Goal: Transaction & Acquisition: Purchase product/service

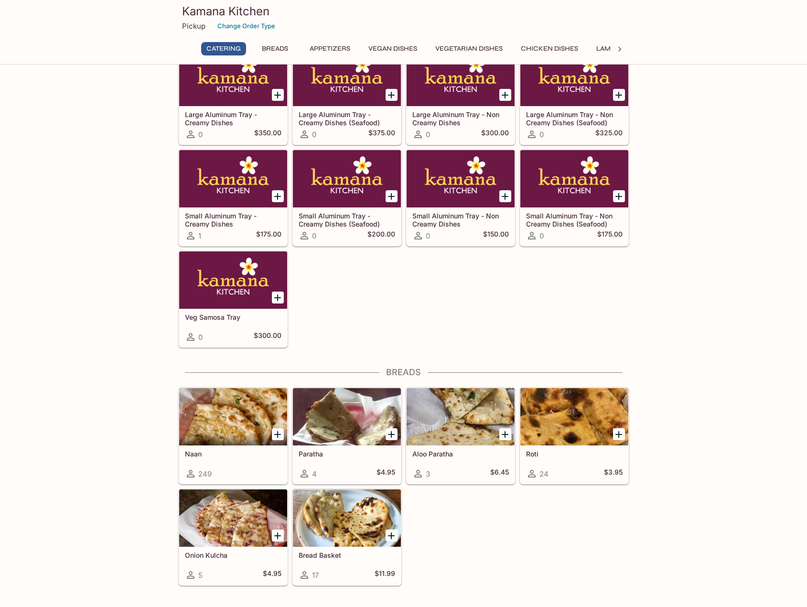
scroll to position [191, 0]
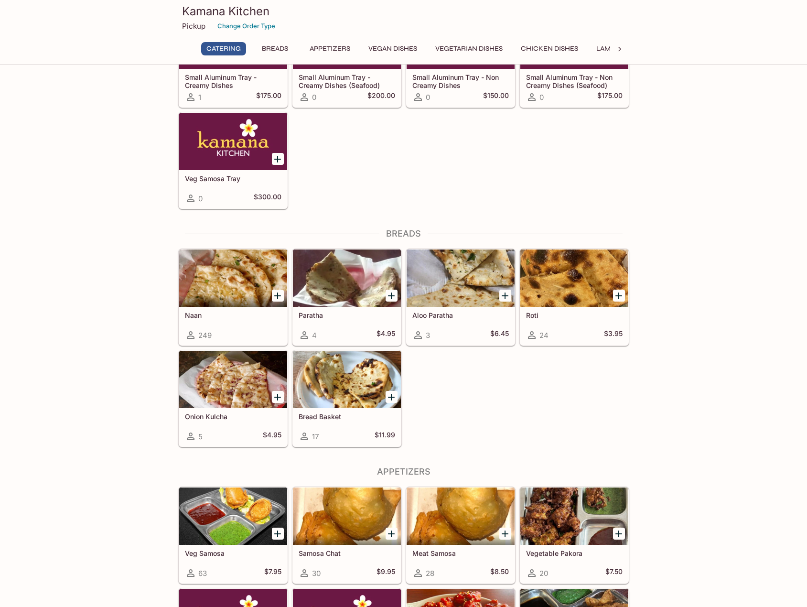
click at [278, 294] on icon "Add Naan" at bounding box center [277, 296] width 7 height 7
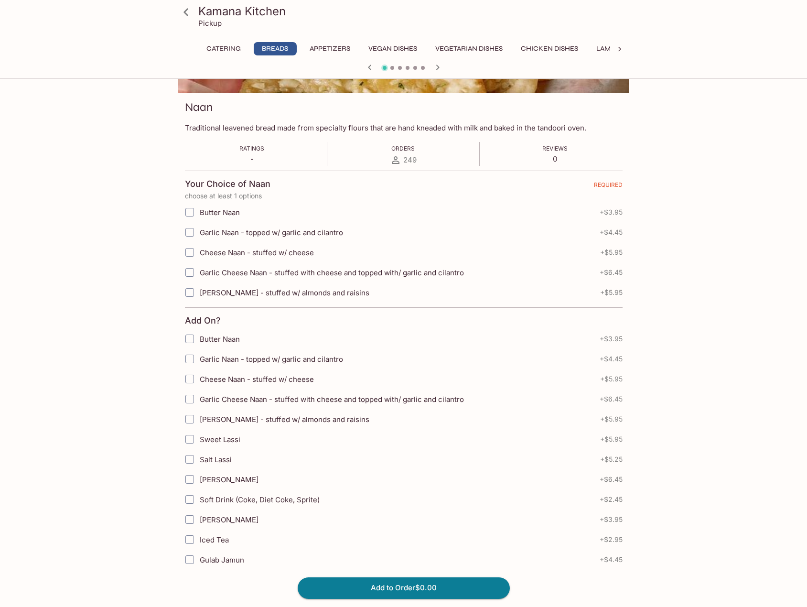
scroll to position [96, 0]
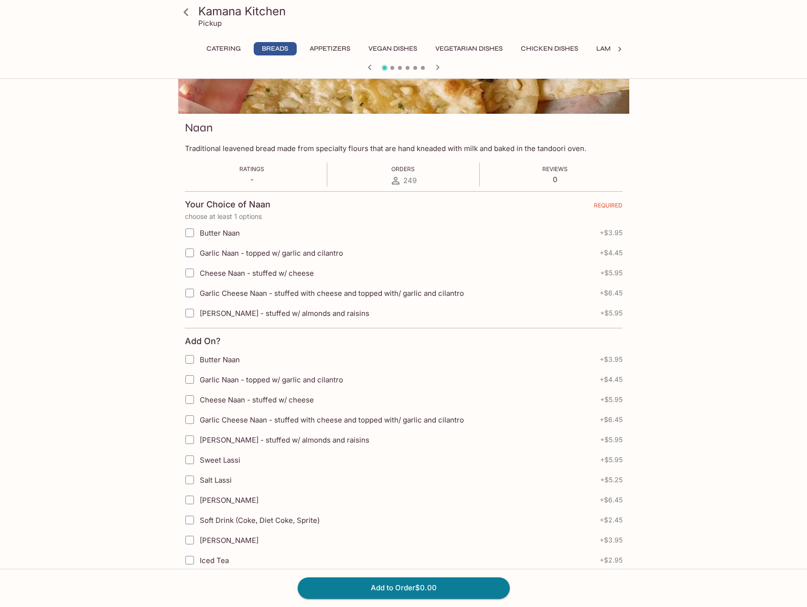
click at [300, 253] on span "Garlic Naan - topped w/ garlic and cilantro" at bounding box center [271, 253] width 143 height 9
click at [199, 253] on input "Garlic Naan - topped w/ garlic and cilantro" at bounding box center [189, 252] width 19 height 19
checkbox input "true"
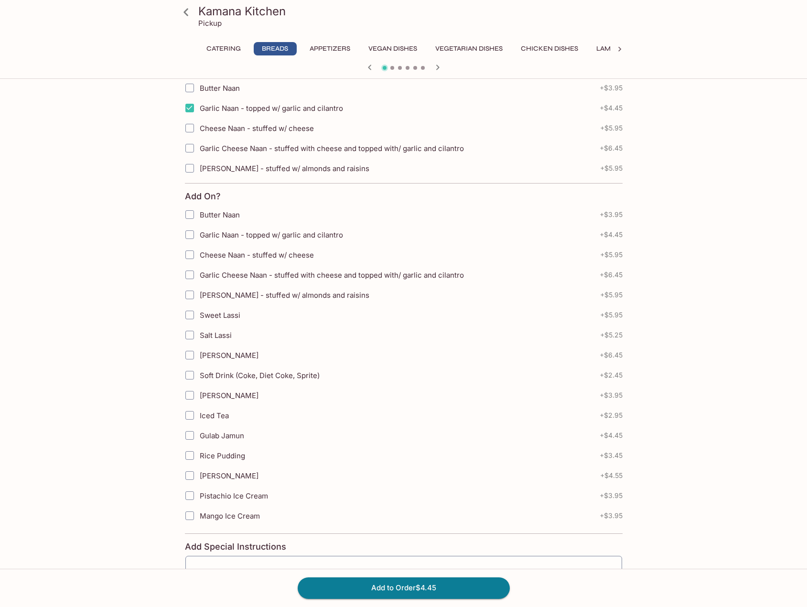
scroll to position [331, 0]
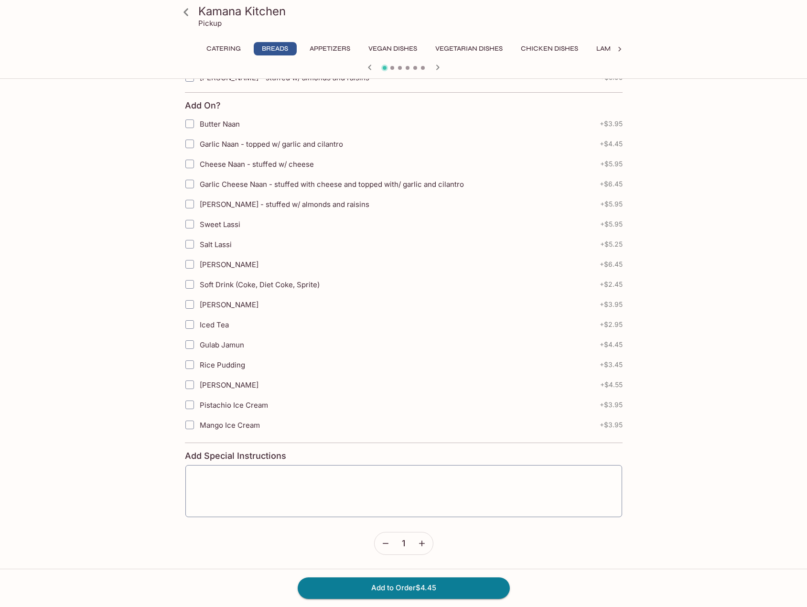
click at [425, 489] on icon "button" at bounding box center [422, 544] width 10 height 10
click at [426, 489] on icon "button" at bounding box center [422, 544] width 10 height 10
click at [435, 489] on button "Add to Order $17.80" at bounding box center [404, 587] width 212 height 21
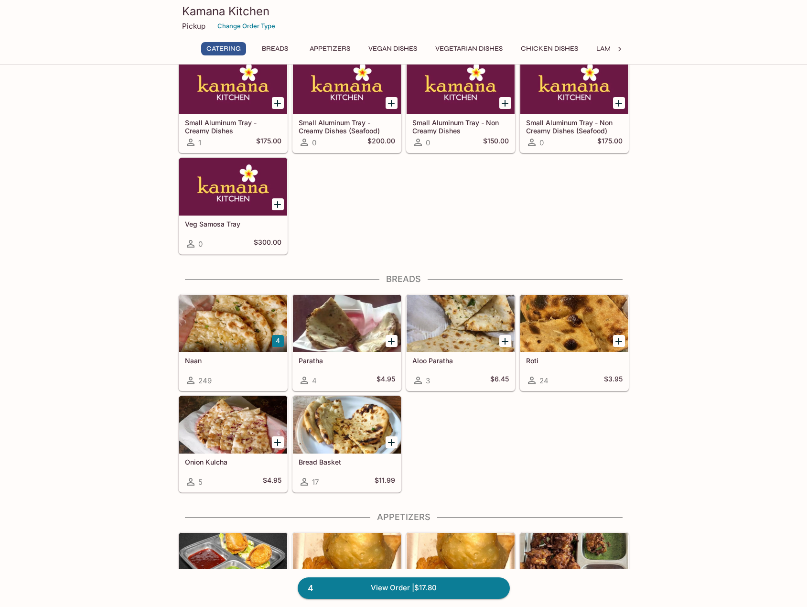
scroll to position [143, 0]
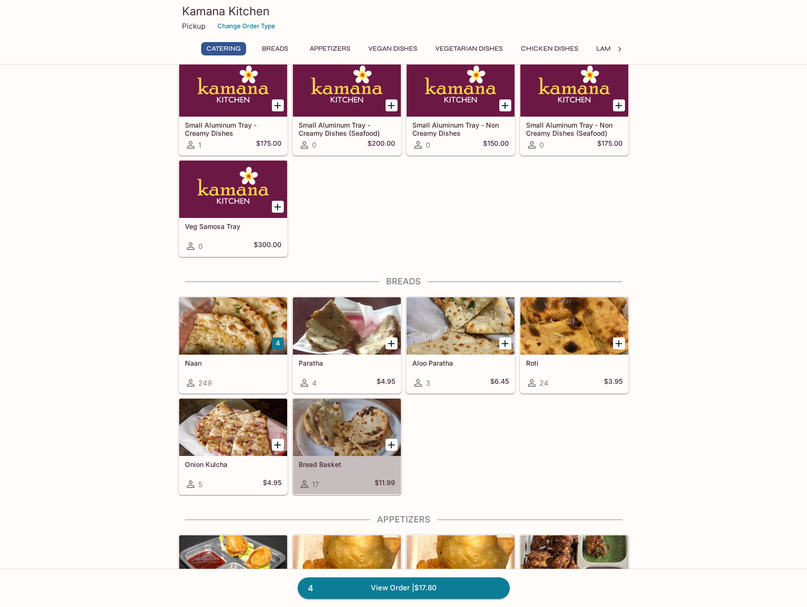
click at [360, 422] on div at bounding box center [347, 427] width 108 height 57
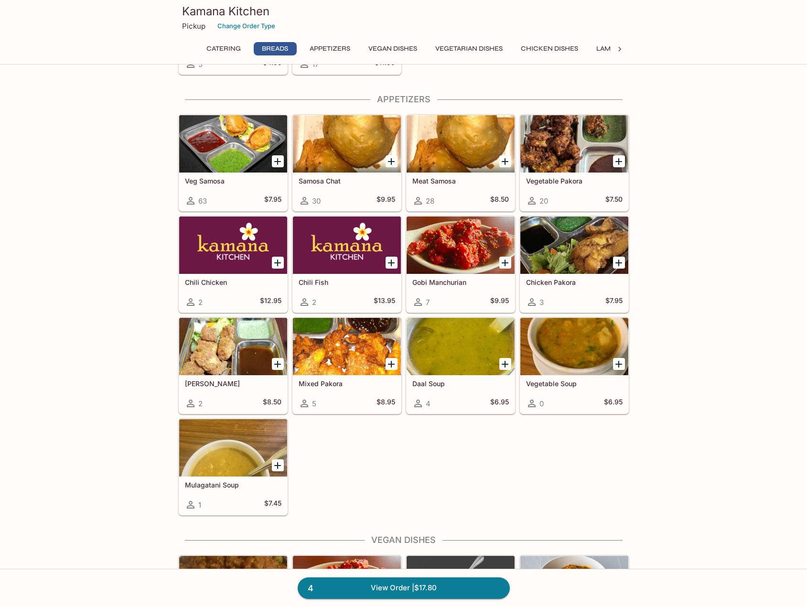
scroll to position [564, 0]
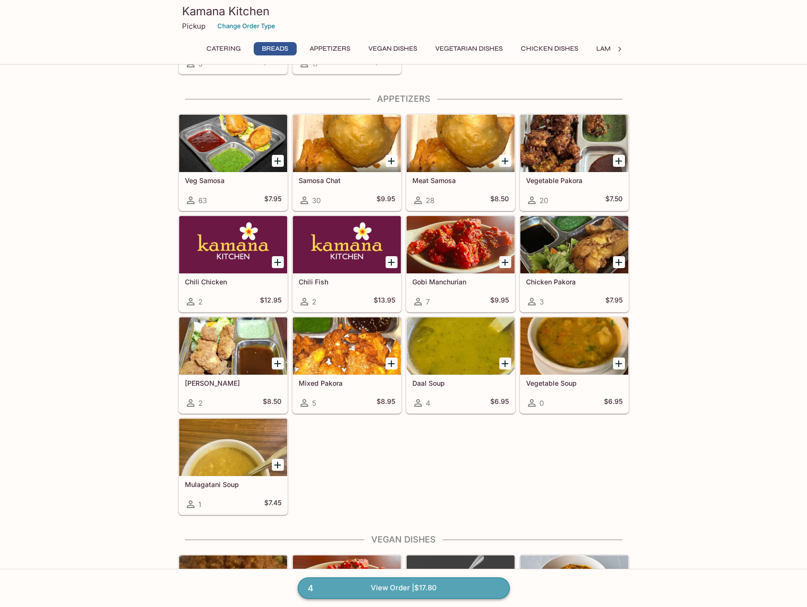
click at [421, 489] on link "4 View Order | $17.80" at bounding box center [404, 587] width 212 height 21
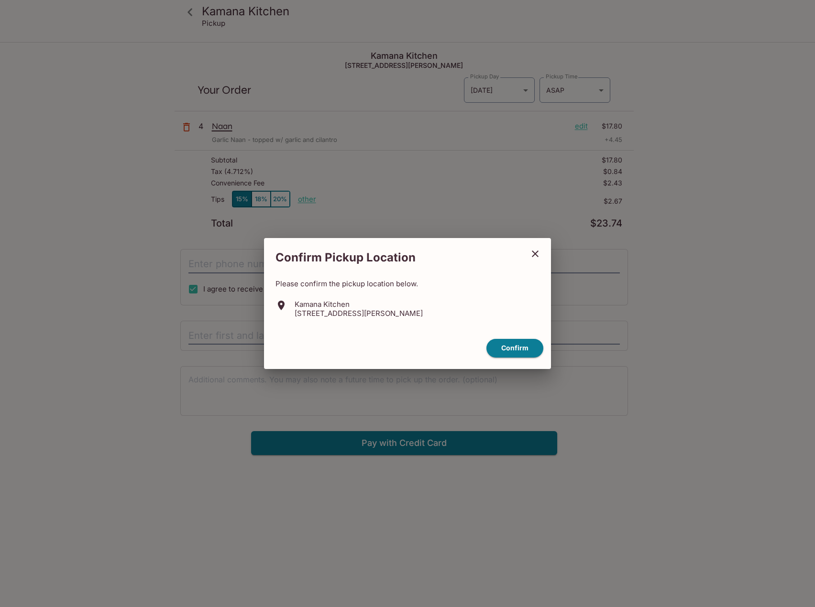
click at [538, 253] on icon "close" at bounding box center [534, 253] width 11 height 11
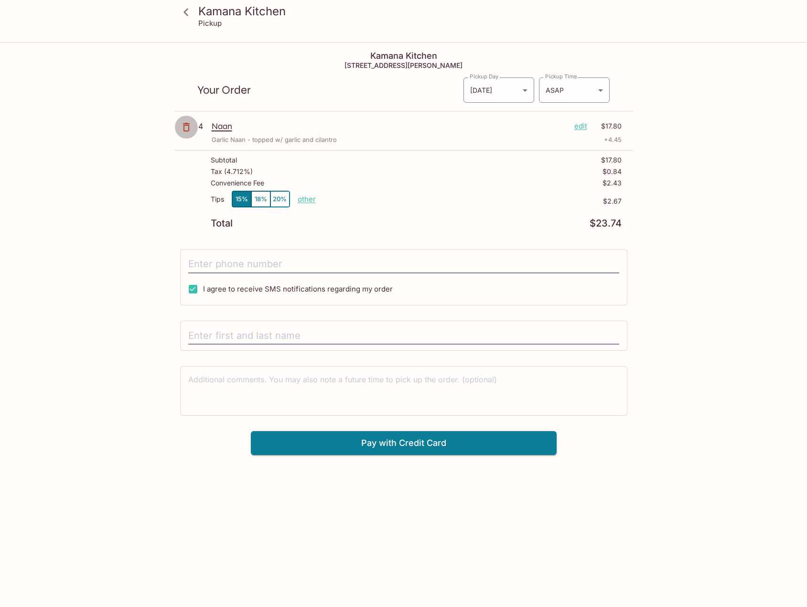
click at [185, 130] on icon "button" at bounding box center [186, 126] width 11 height 11
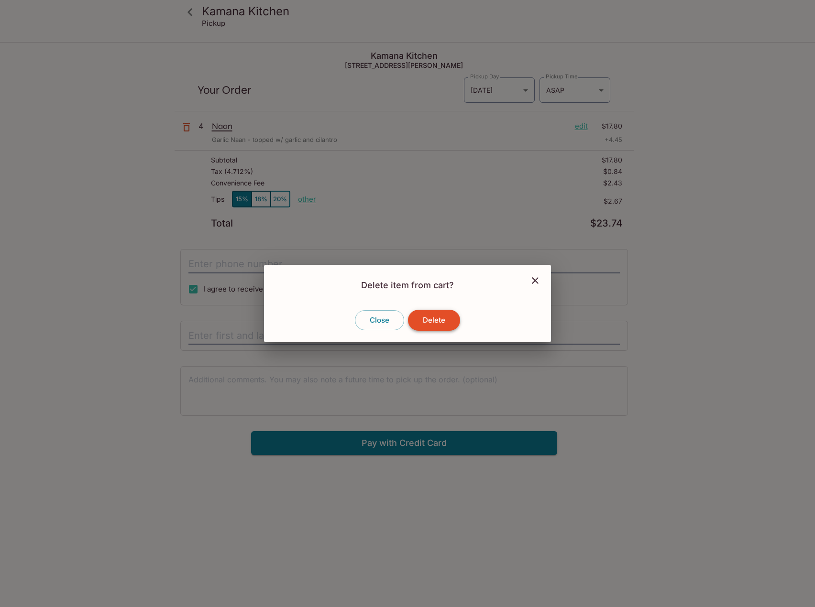
click at [415, 324] on button "Delete" at bounding box center [434, 320] width 52 height 21
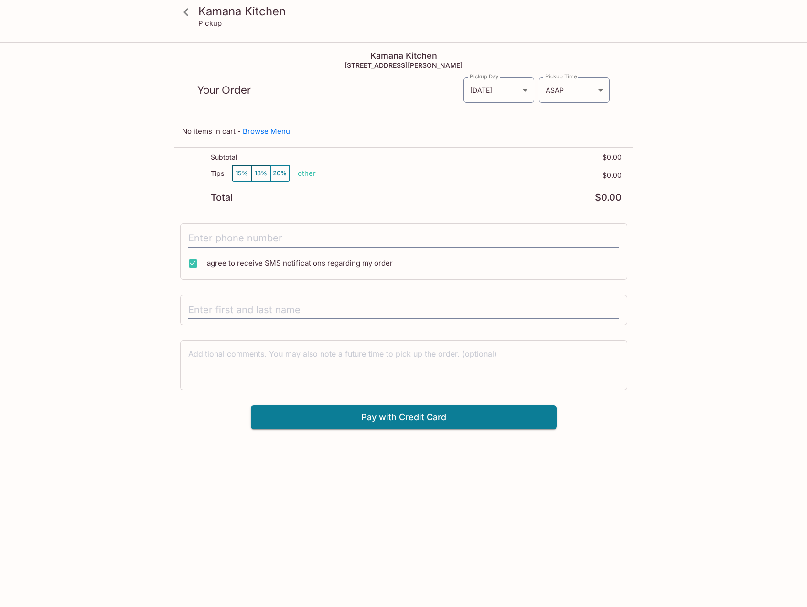
click at [182, 11] on icon at bounding box center [186, 12] width 17 height 17
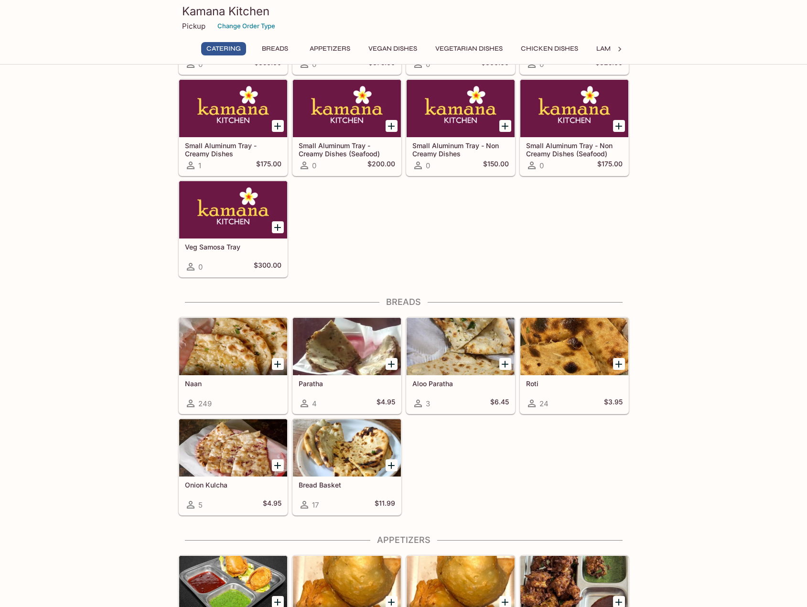
scroll to position [143, 0]
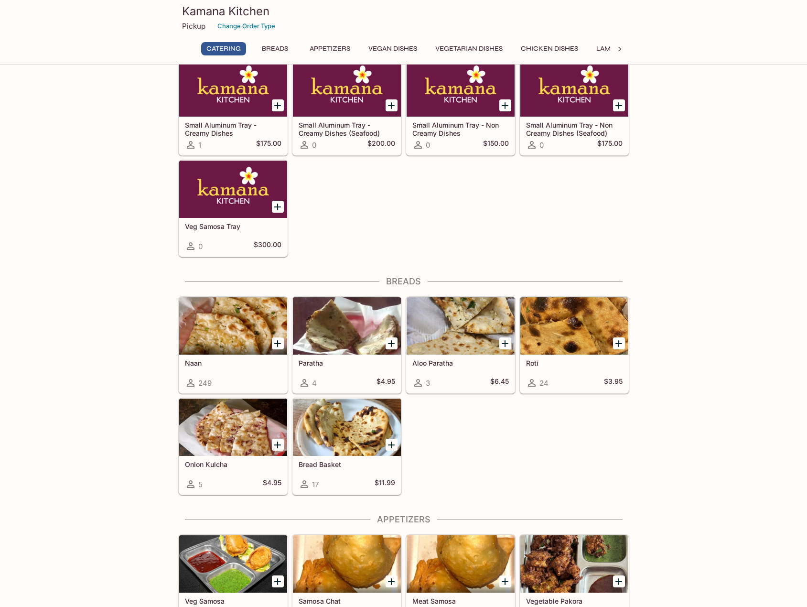
click at [574, 335] on div at bounding box center [575, 325] width 108 height 57
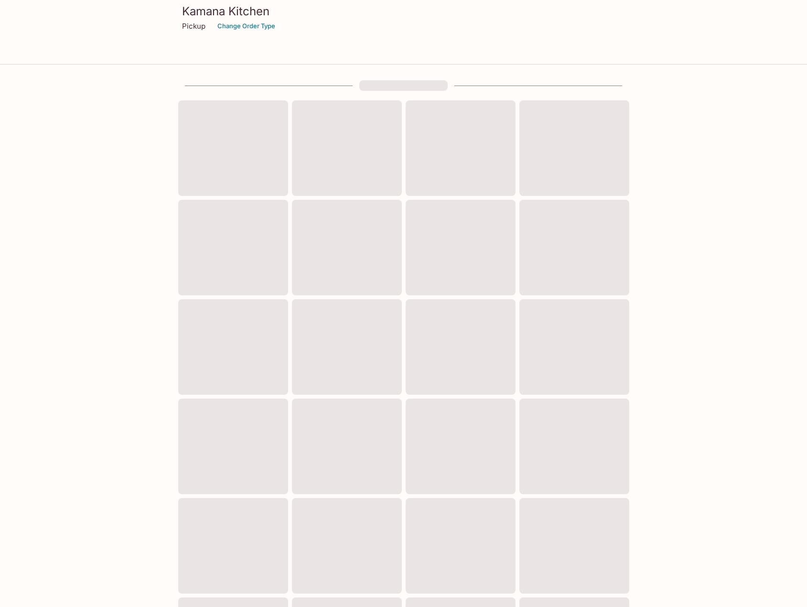
scroll to position [86, 0]
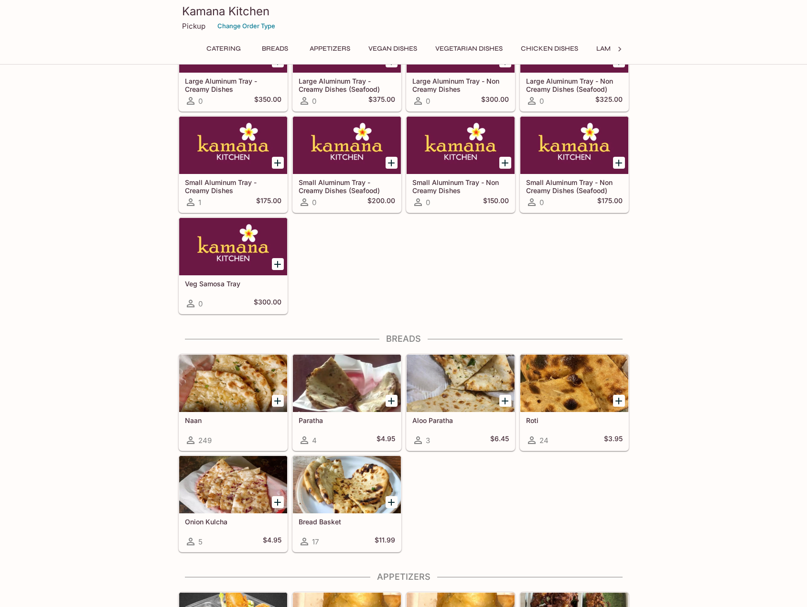
click at [364, 479] on div at bounding box center [347, 484] width 108 height 57
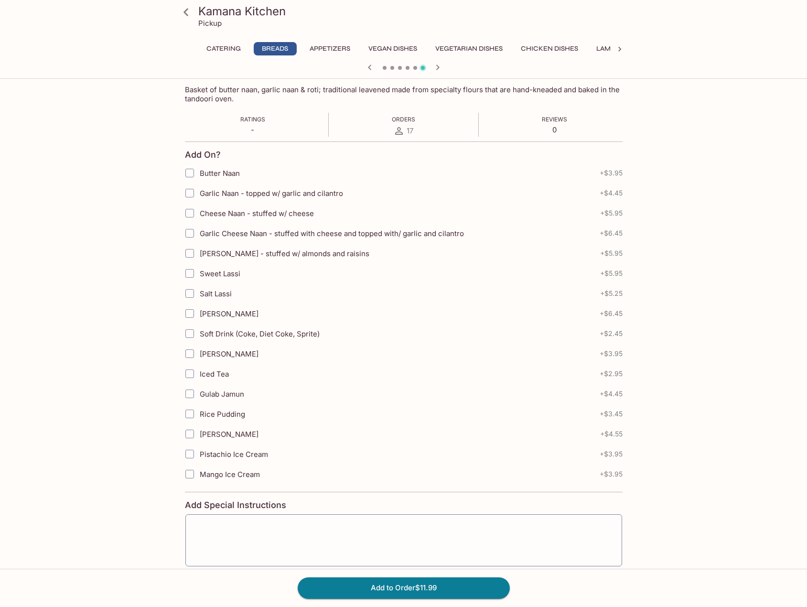
scroll to position [191, 0]
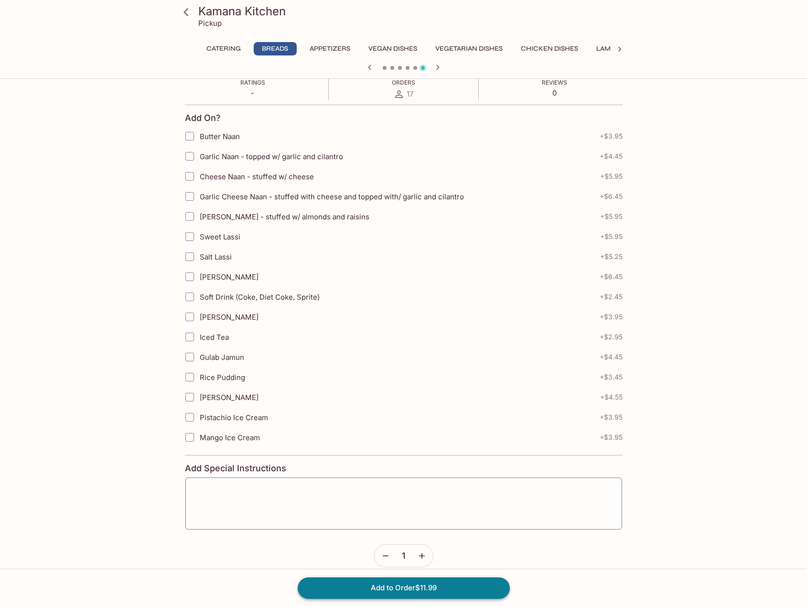
click at [428, 489] on button "Add to Order $11.99" at bounding box center [404, 587] width 212 height 21
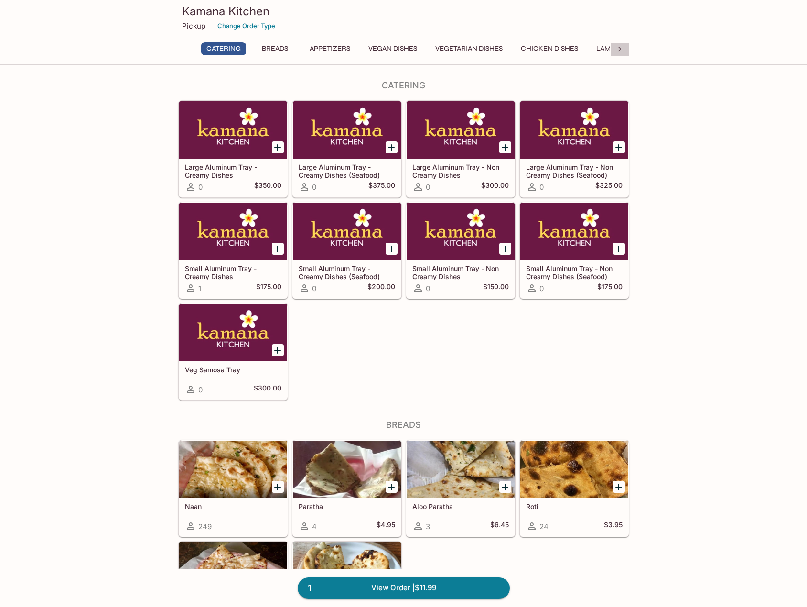
click at [621, 47] on icon at bounding box center [620, 49] width 10 height 10
click at [244, 54] on button "Lamb Dishes" at bounding box center [222, 48] width 54 height 13
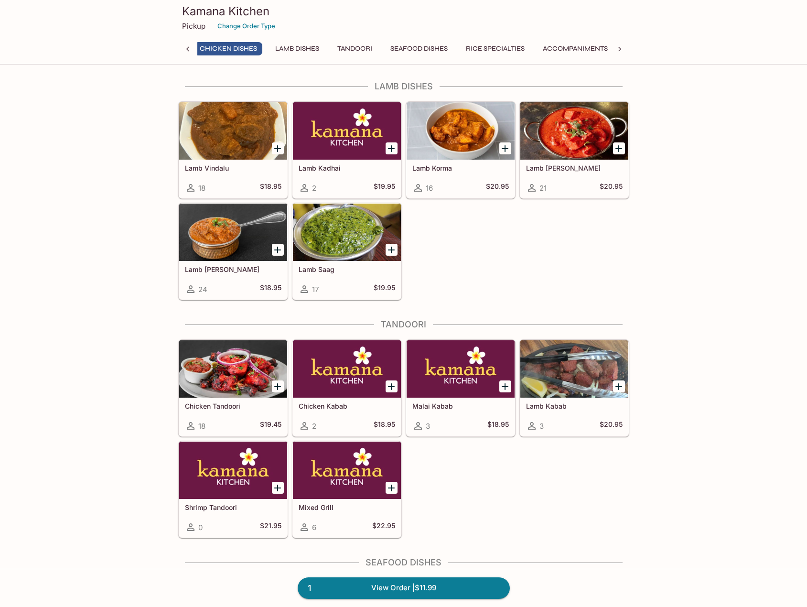
scroll to position [1886, 0]
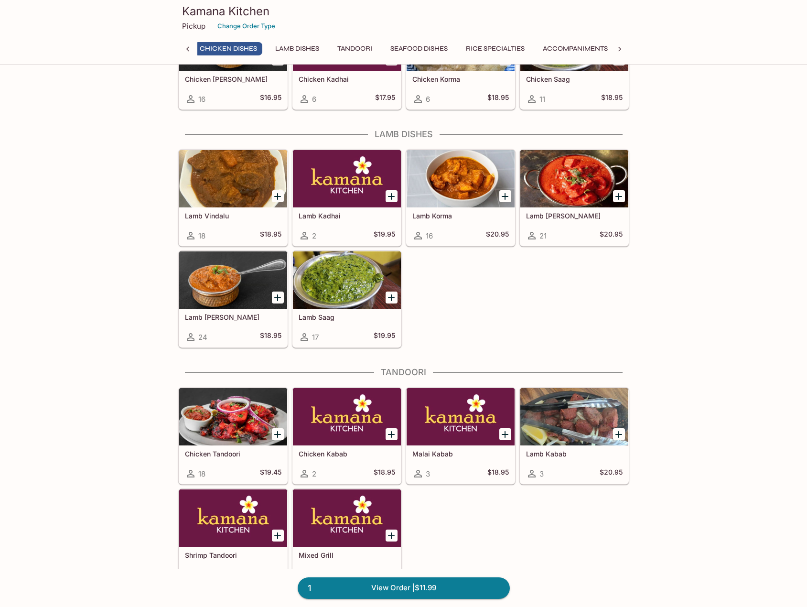
click at [447, 187] on div at bounding box center [461, 178] width 108 height 57
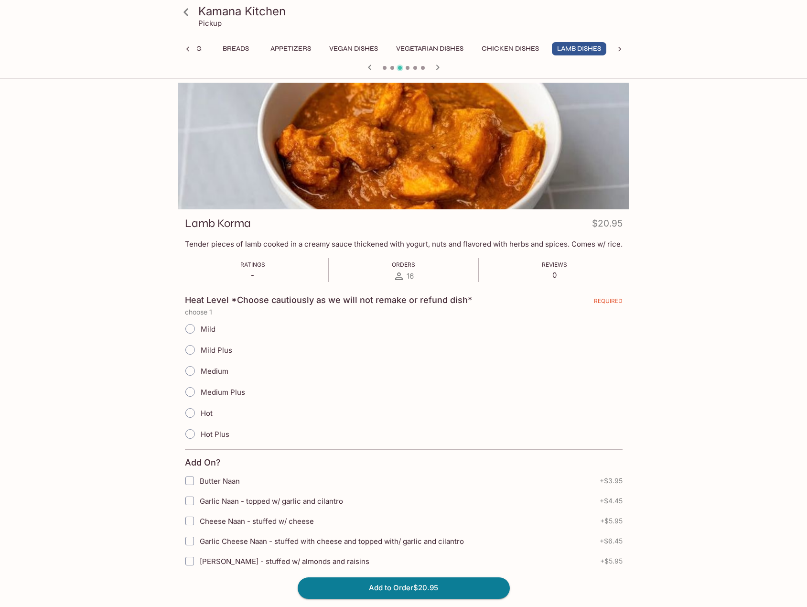
scroll to position [0, 39]
click at [205, 328] on span "Mild" at bounding box center [208, 329] width 15 height 9
click at [200, 328] on input "Mild" at bounding box center [190, 329] width 20 height 20
radio input "true"
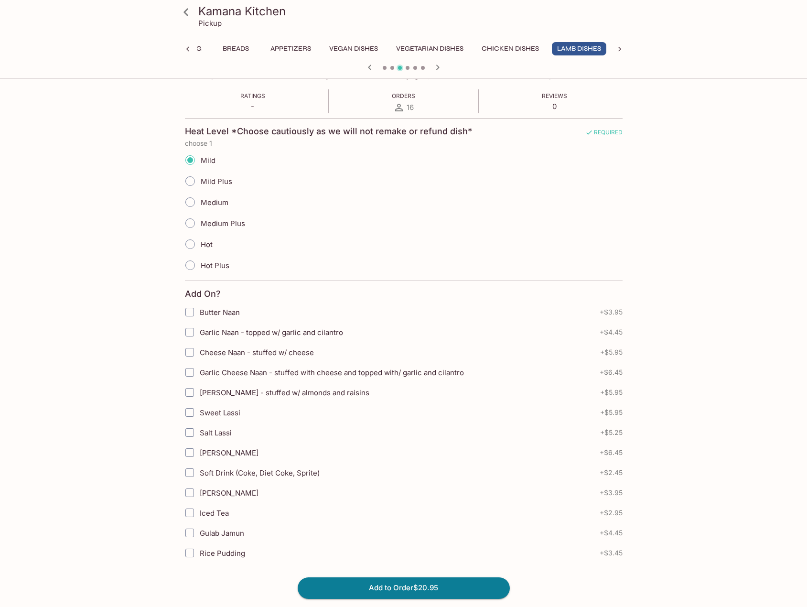
scroll to position [239, 0]
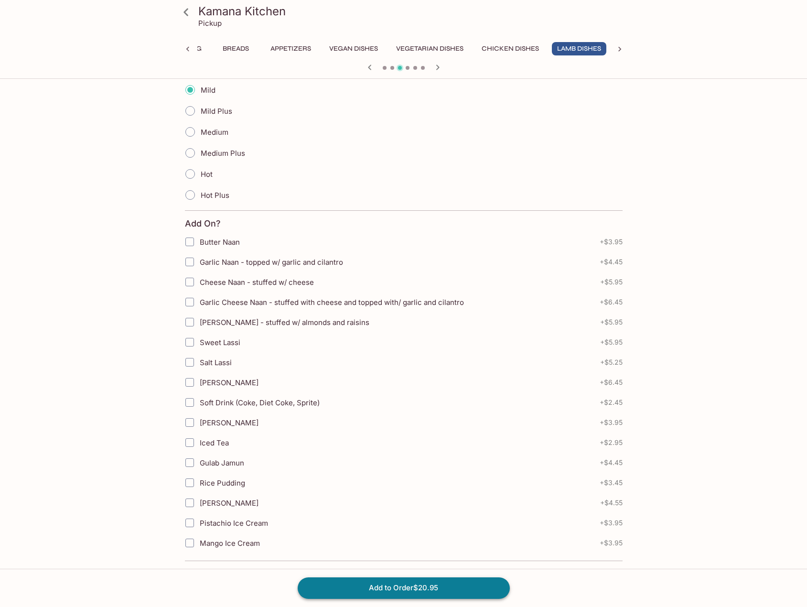
click at [411, 489] on button "Add to Order $20.95" at bounding box center [404, 587] width 212 height 21
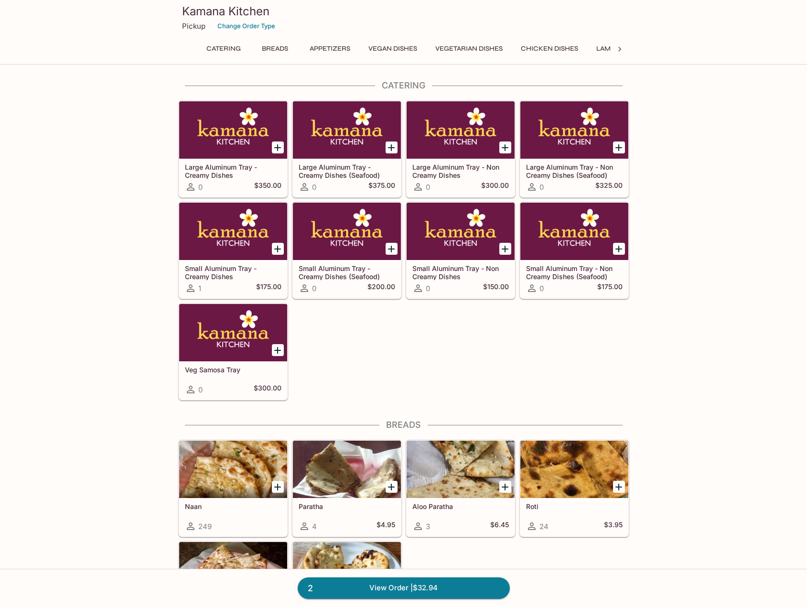
click at [455, 50] on button "Vegetarian Dishes" at bounding box center [469, 48] width 78 height 13
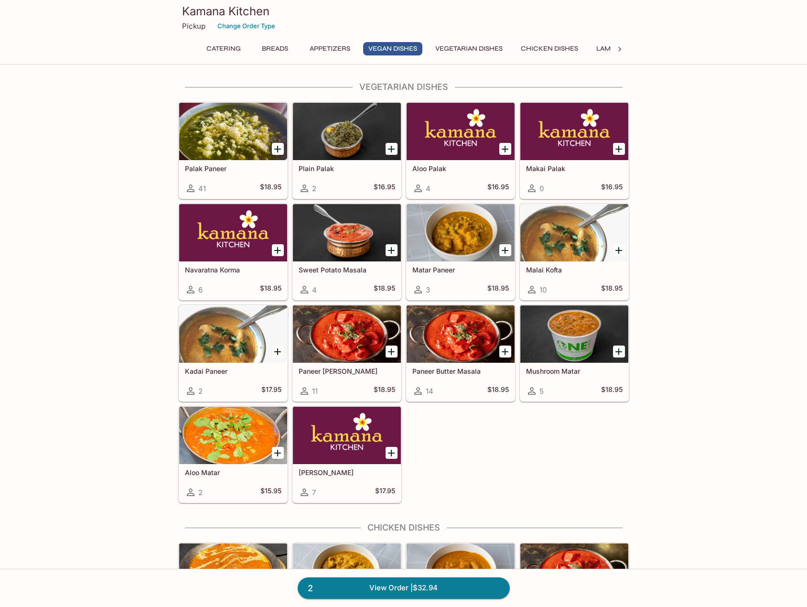
scroll to position [1255, 0]
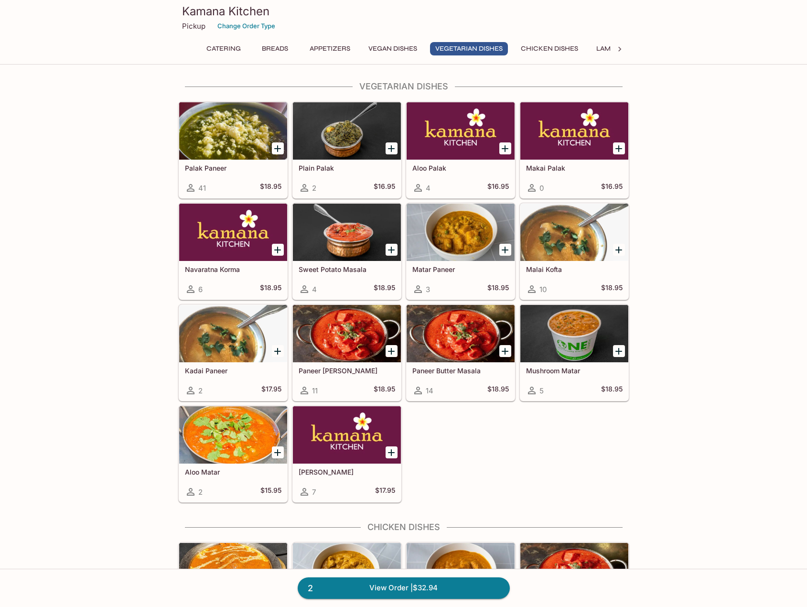
click at [345, 376] on div "Paneer [PERSON_NAME] 11 $18.95" at bounding box center [347, 381] width 108 height 38
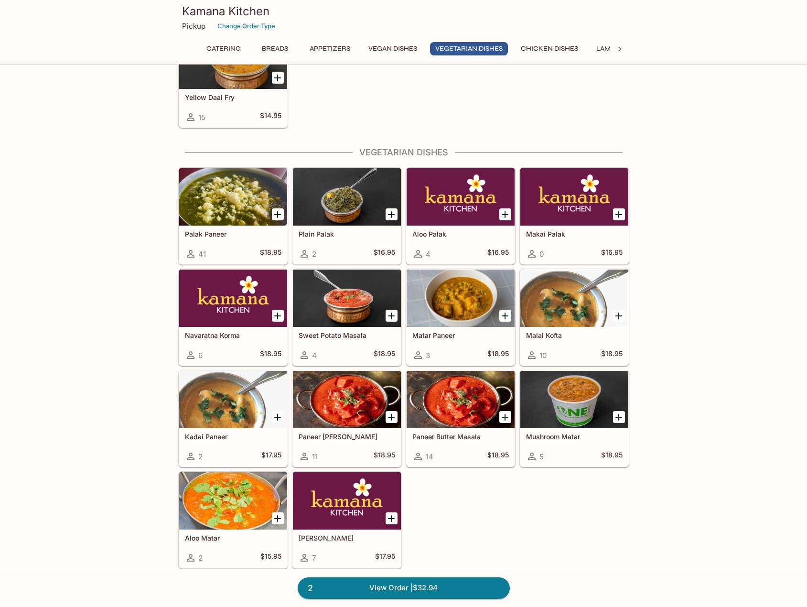
scroll to position [1281, 0]
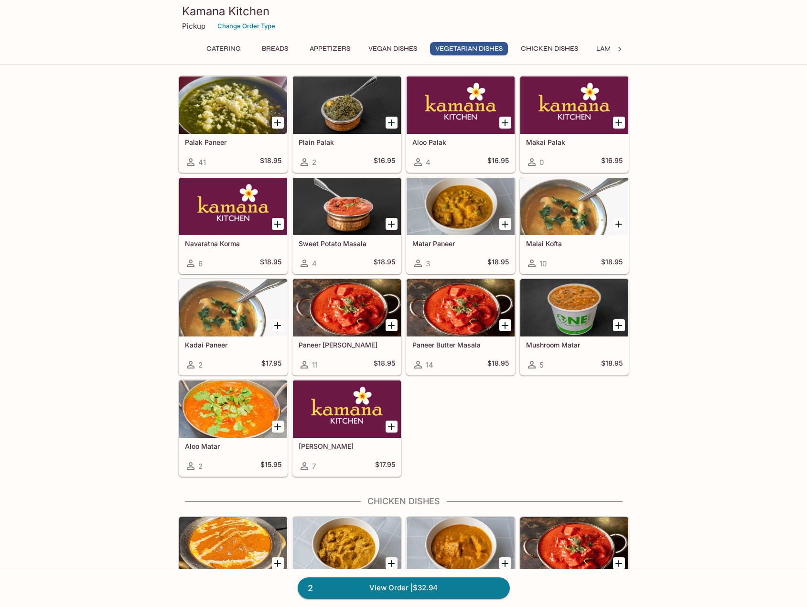
click at [553, 246] on h5 "Malai Kofta" at bounding box center [574, 244] width 97 height 8
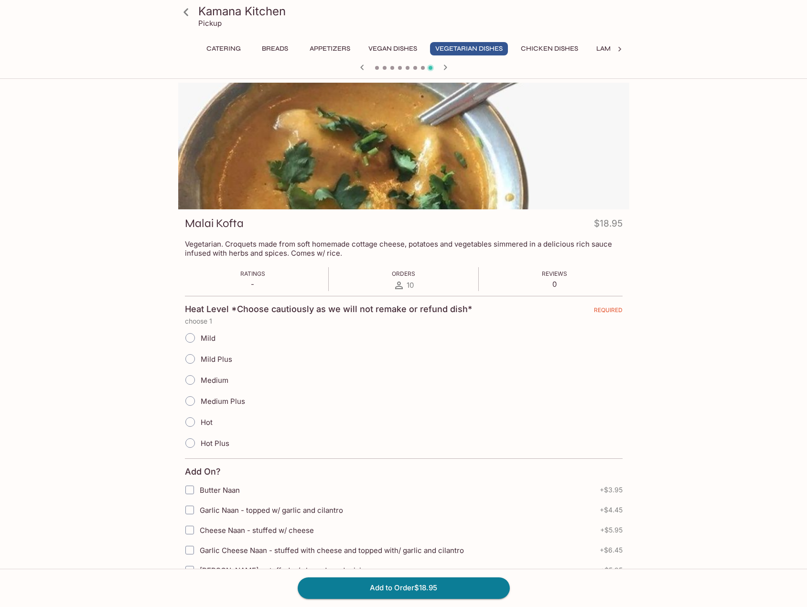
click at [206, 339] on span "Mild" at bounding box center [208, 338] width 15 height 9
click at [200, 339] on input "Mild" at bounding box center [190, 338] width 20 height 20
radio input "true"
click at [381, 489] on button "Add to Order $18.95" at bounding box center [404, 587] width 212 height 21
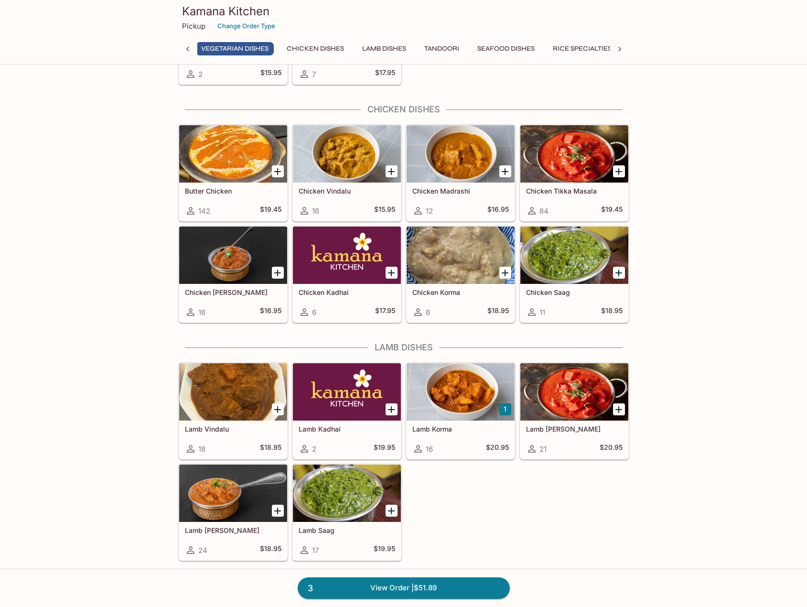
scroll to position [0, 234]
click at [346, 193] on h5 "Chicken Vindalu" at bounding box center [347, 191] width 97 height 8
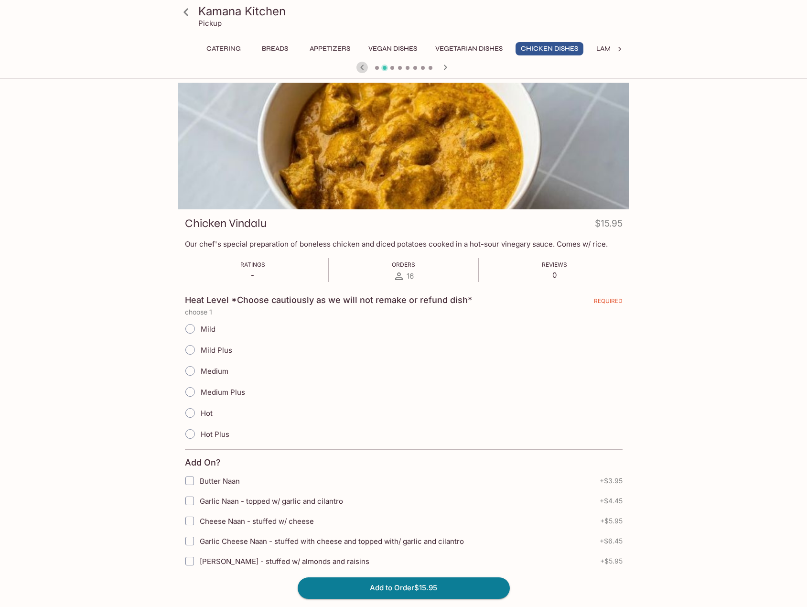
click at [360, 67] on icon "button" at bounding box center [362, 67] width 11 height 11
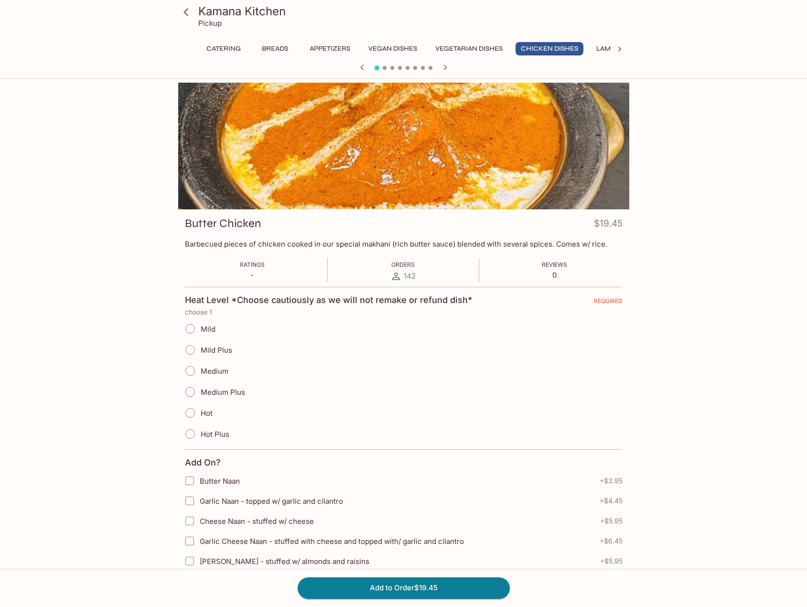
click at [444, 67] on icon "button" at bounding box center [445, 67] width 11 height 11
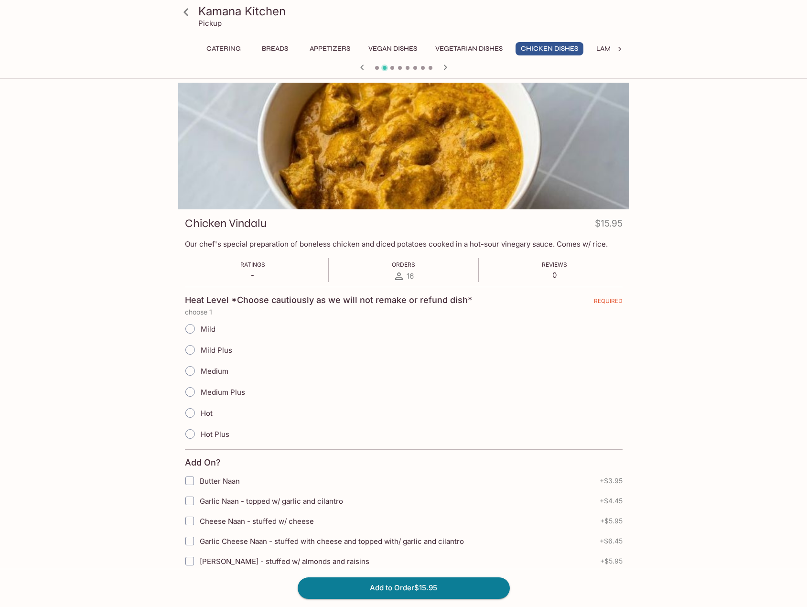
click at [444, 67] on icon "button" at bounding box center [445, 67] width 11 height 11
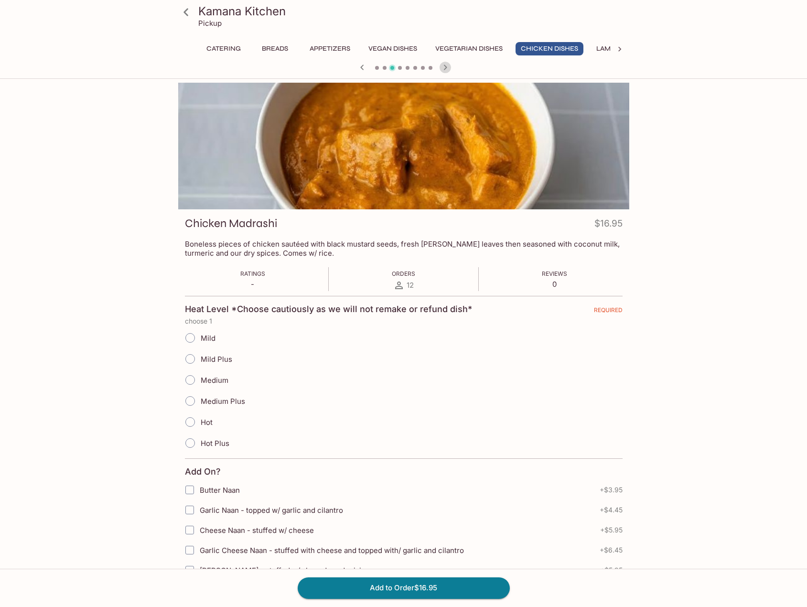
click at [444, 67] on icon "button" at bounding box center [445, 67] width 11 height 11
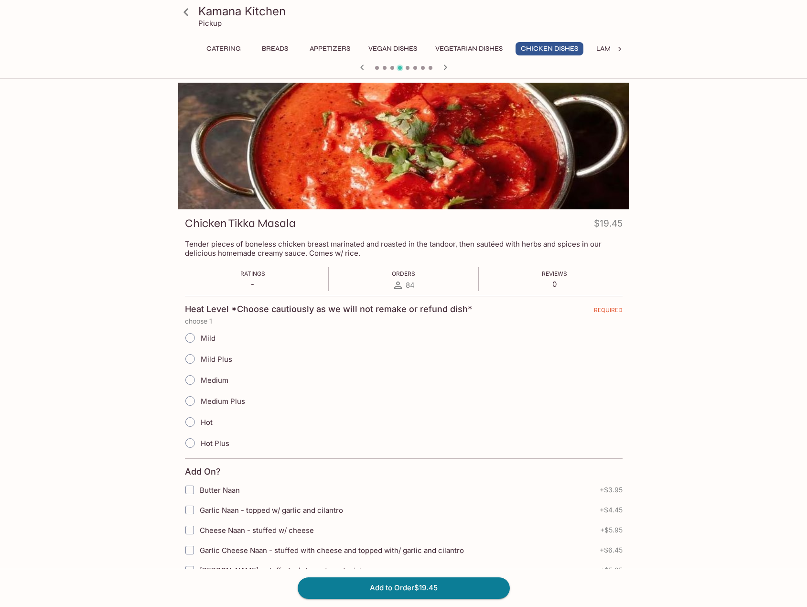
click at [200, 339] on span at bounding box center [190, 337] width 21 height 21
click at [200, 339] on input "Mild" at bounding box center [190, 338] width 20 height 20
radio input "true"
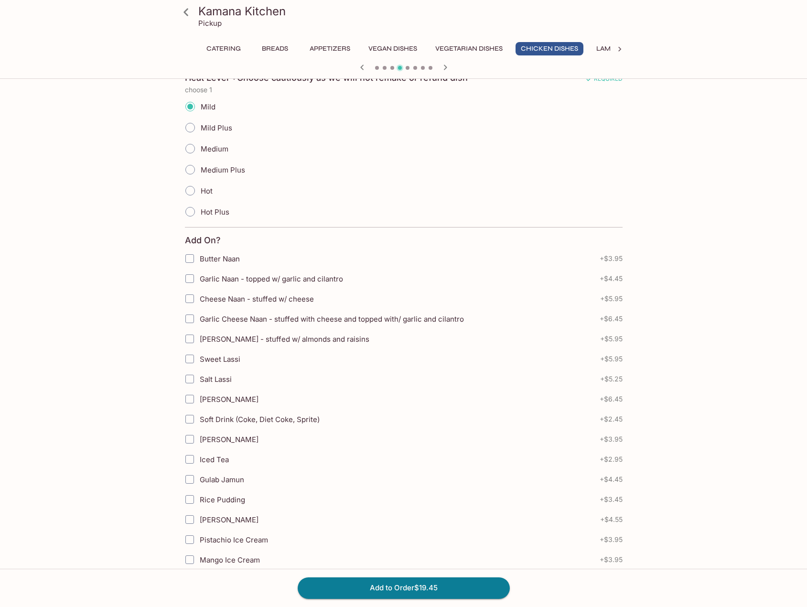
scroll to position [239, 0]
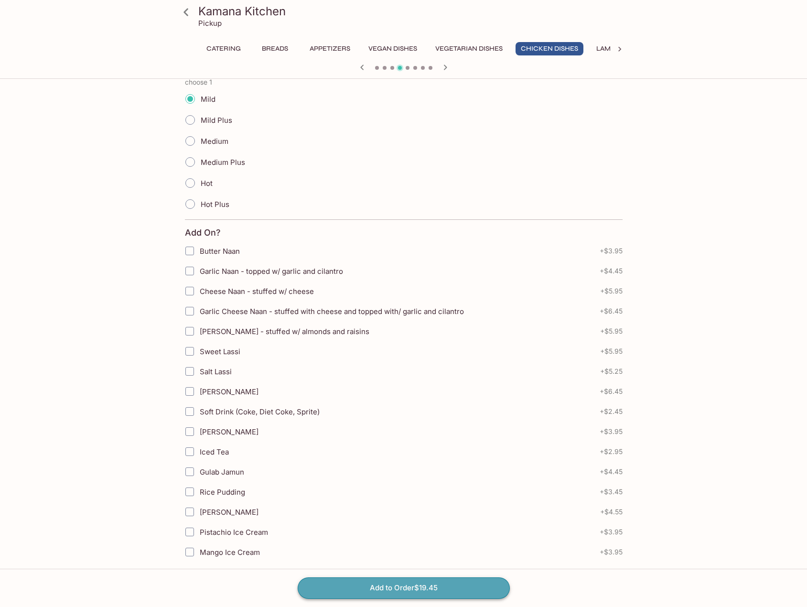
click at [426, 489] on button "Add to Order $19.45" at bounding box center [404, 587] width 212 height 21
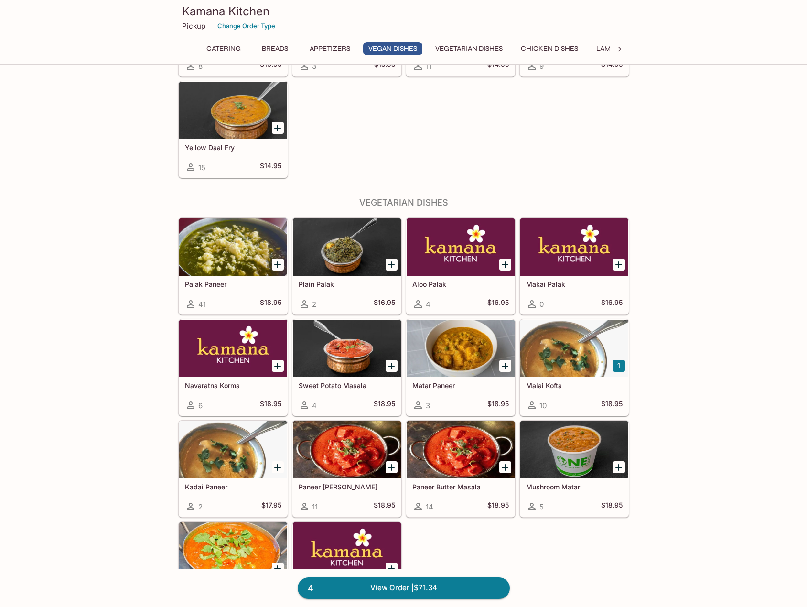
scroll to position [1195, 0]
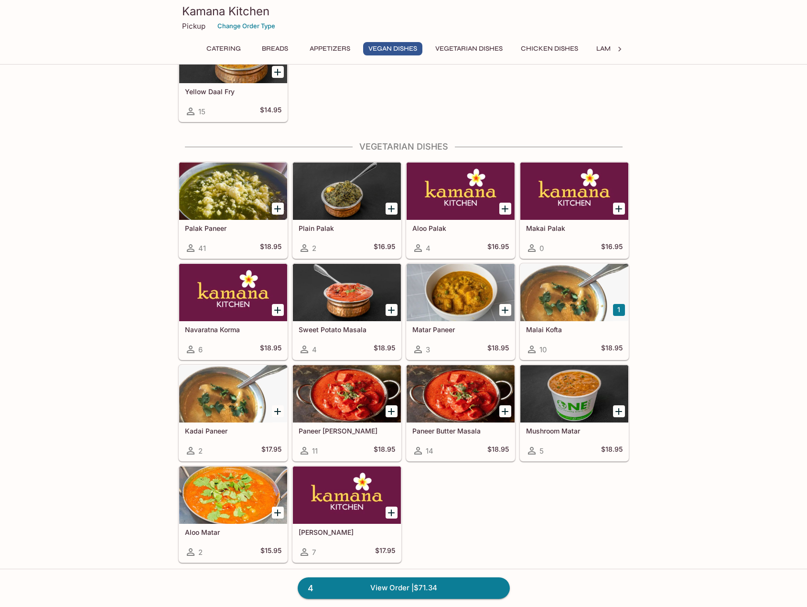
click at [333, 296] on div at bounding box center [347, 292] width 108 height 57
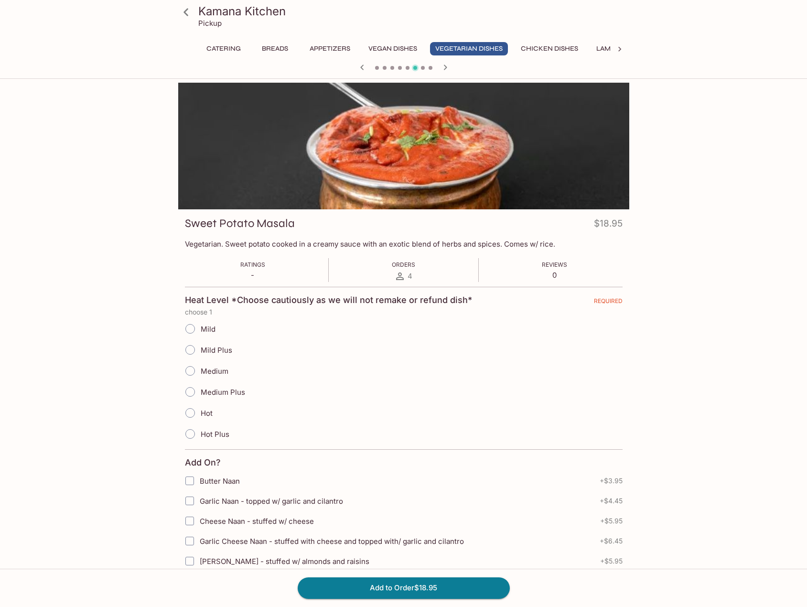
click at [204, 327] on span "Mild" at bounding box center [208, 329] width 15 height 9
click at [200, 327] on input "Mild" at bounding box center [190, 329] width 20 height 20
radio input "true"
click at [404, 489] on button "Add to Order $18.95" at bounding box center [404, 587] width 212 height 21
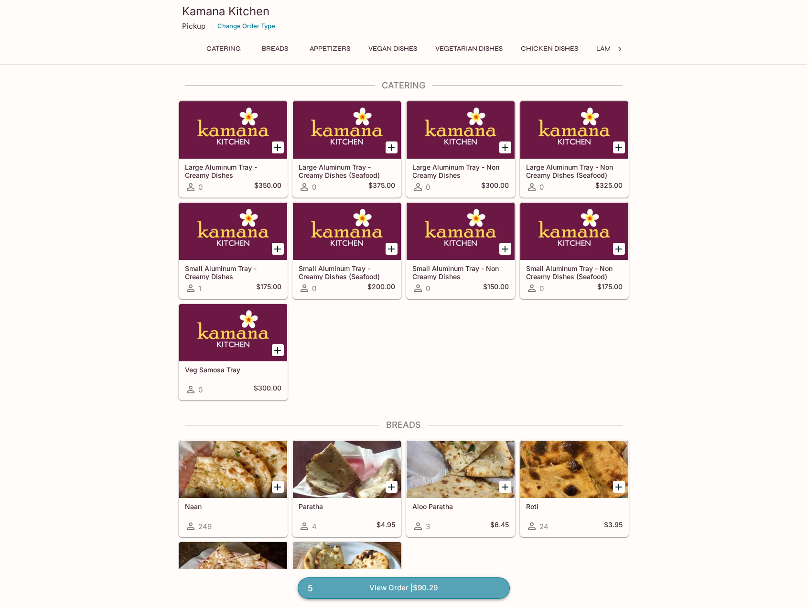
click at [459, 489] on link "5 View Order | $90.29" at bounding box center [404, 587] width 212 height 21
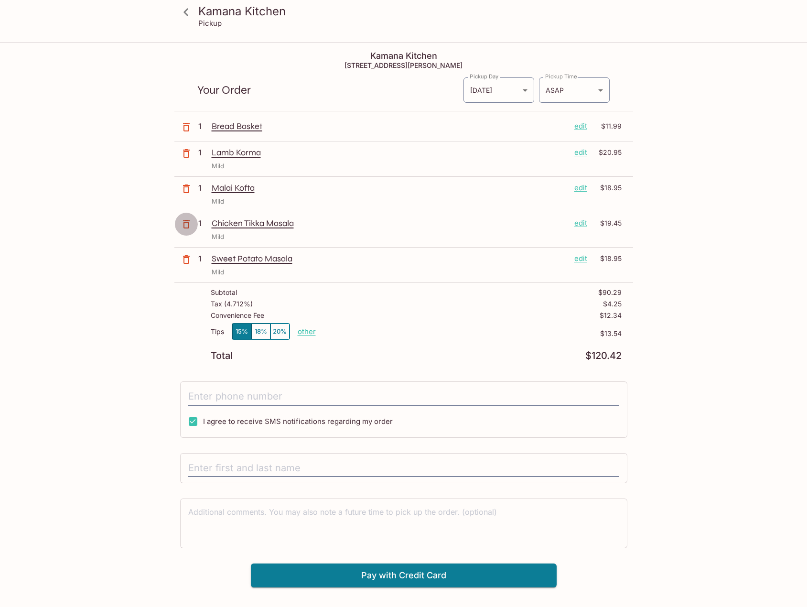
click at [185, 225] on icon "button" at bounding box center [186, 223] width 11 height 11
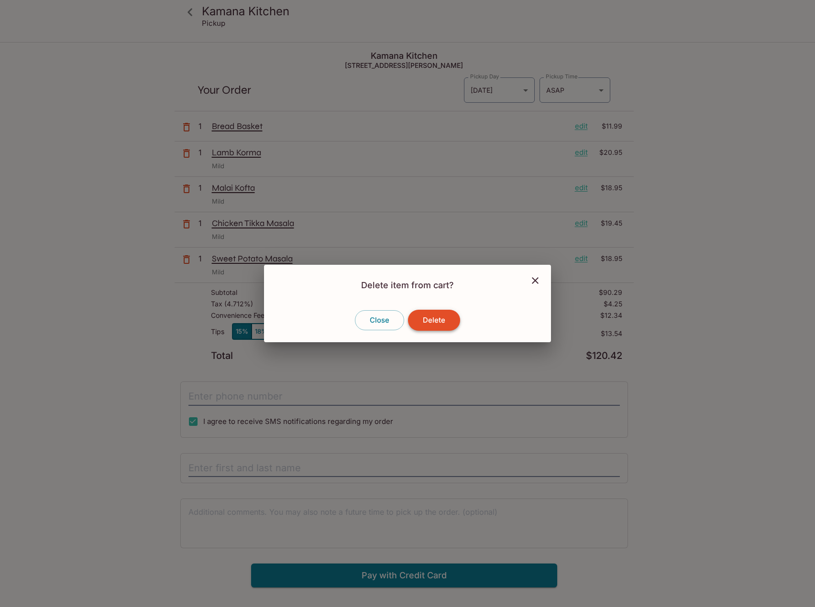
click at [430, 326] on button "Delete" at bounding box center [434, 320] width 52 height 21
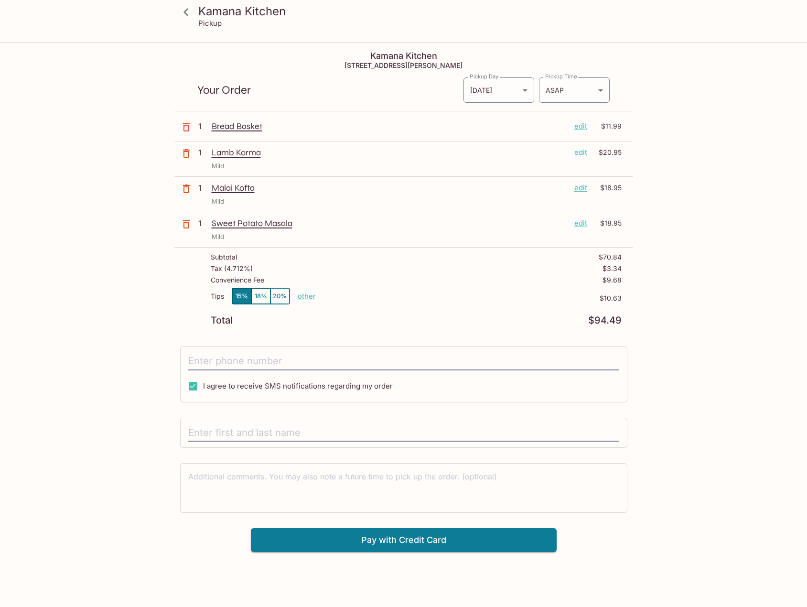
click at [306, 296] on p "other" at bounding box center [307, 296] width 18 height 9
drag, startPoint x: 382, startPoint y: 300, endPoint x: 417, endPoint y: 305, distance: 35.4
click at [415, 305] on div "Tips 15% 18% 20% Done 10.63 $10.63" at bounding box center [416, 302] width 411 height 28
type input "0.00"
click at [425, 309] on div "Tips 15% 18% 20% other $0.00" at bounding box center [416, 302] width 411 height 28
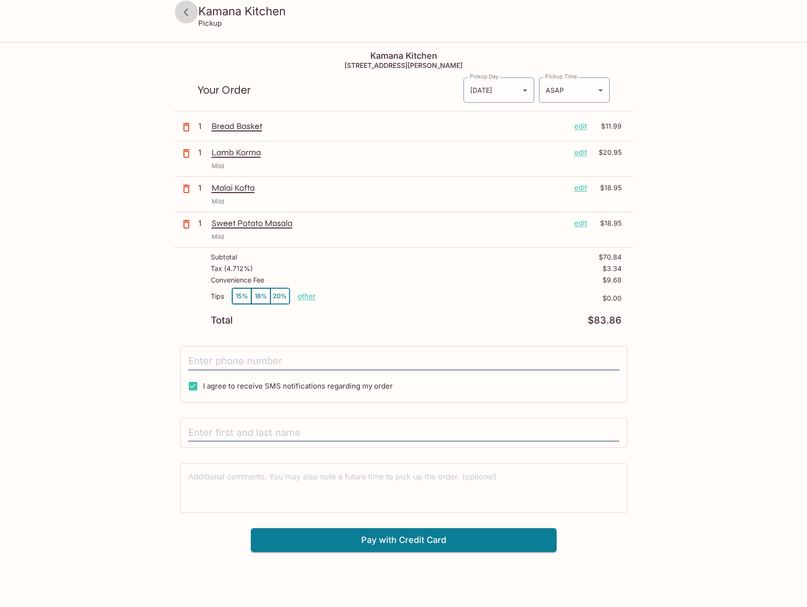
click at [190, 17] on icon at bounding box center [186, 12] width 17 height 17
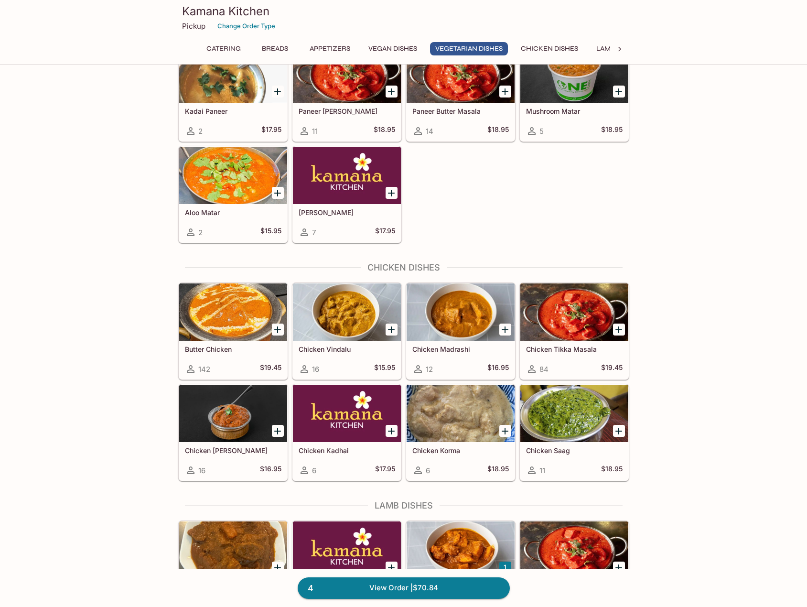
scroll to position [1578, 0]
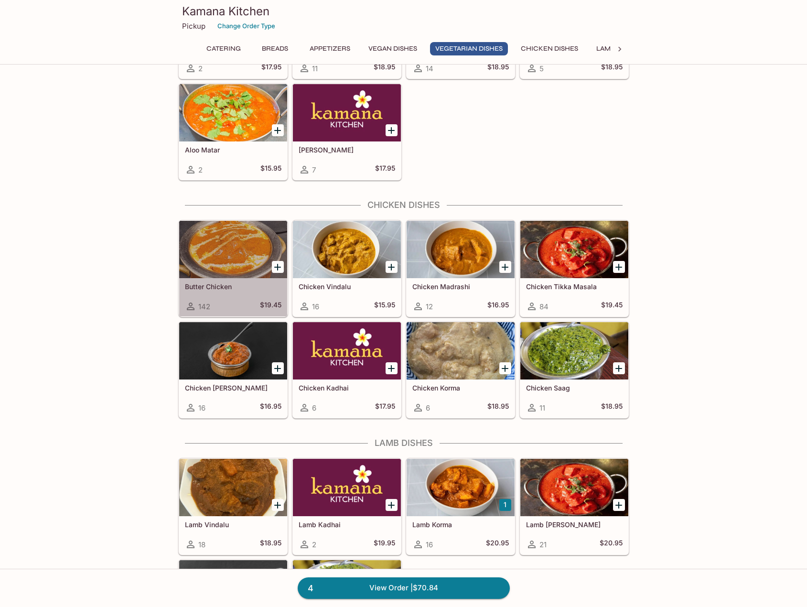
click at [229, 263] on div at bounding box center [233, 249] width 108 height 57
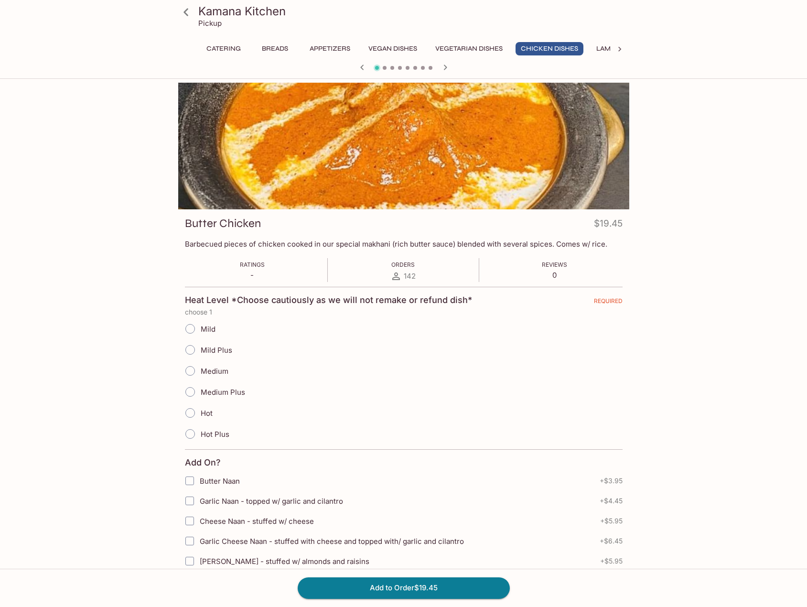
click at [190, 325] on input "Mild" at bounding box center [190, 329] width 20 height 20
radio input "true"
click at [360, 489] on button "Add to Order $19.45" at bounding box center [404, 587] width 212 height 21
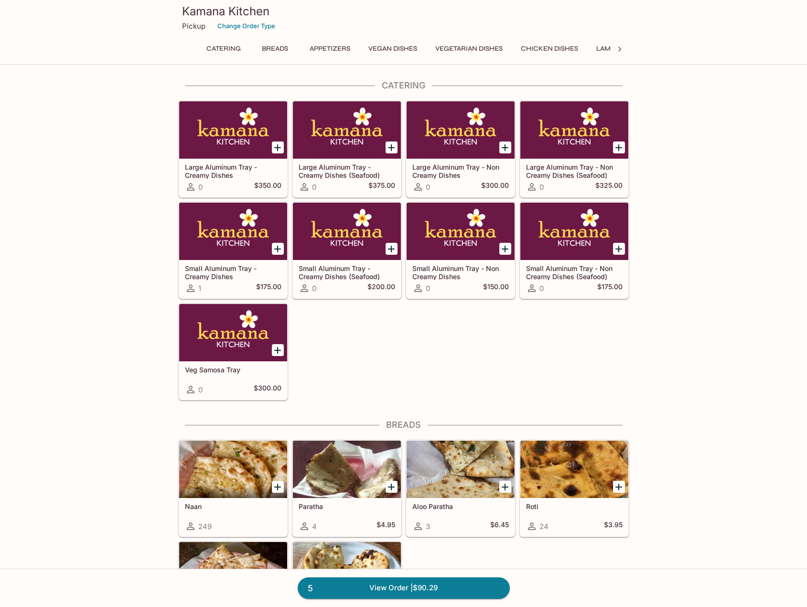
click at [618, 52] on icon at bounding box center [620, 49] width 10 height 10
click at [521, 54] on button "Accompaniments" at bounding box center [500, 48] width 76 height 13
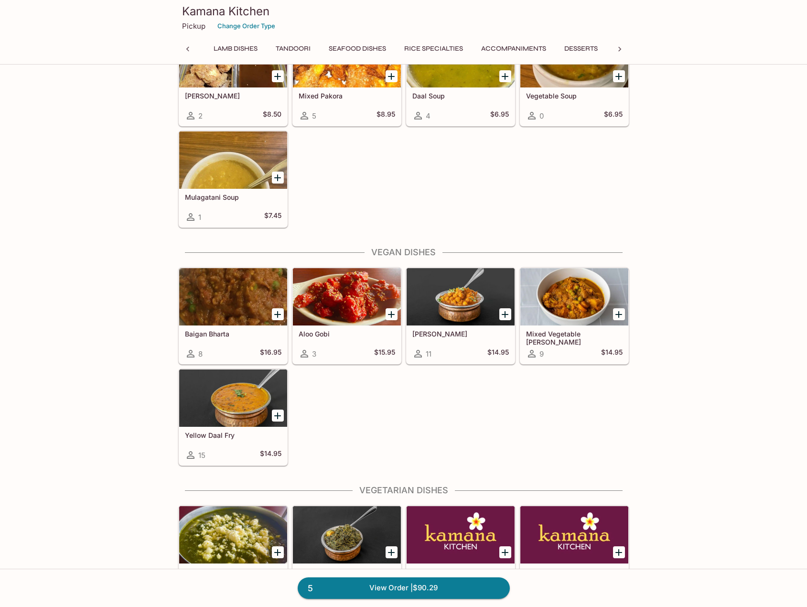
scroll to position [0, 0]
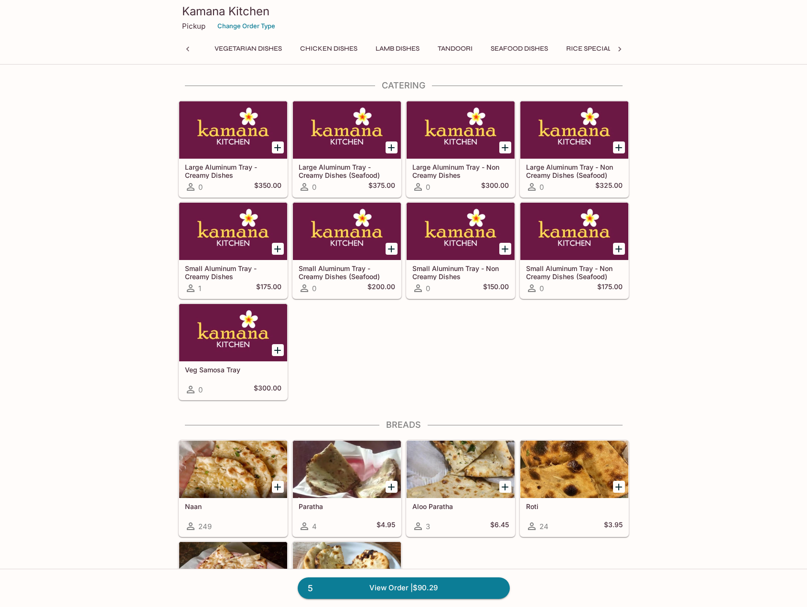
drag, startPoint x: 718, startPoint y: 232, endPoint x: 717, endPoint y: 192, distance: 40.7
click at [191, 50] on icon at bounding box center [188, 49] width 10 height 10
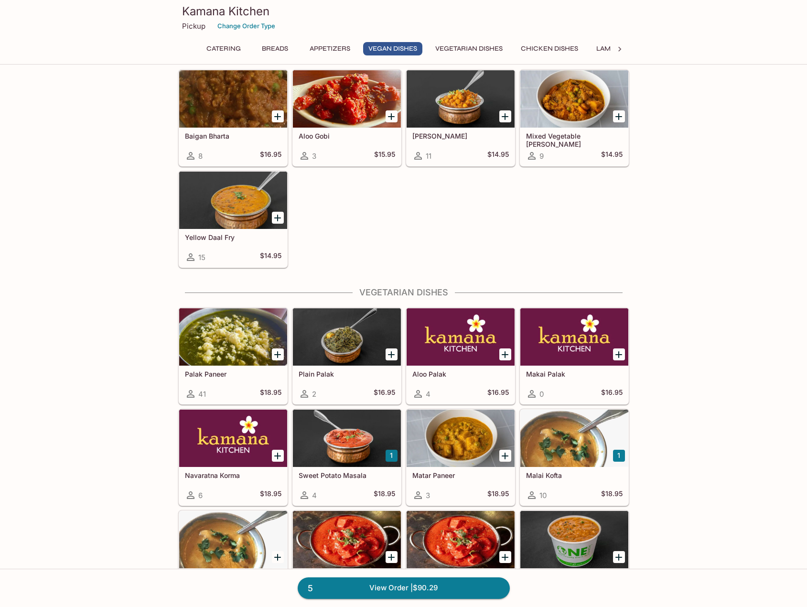
scroll to position [1052, 0]
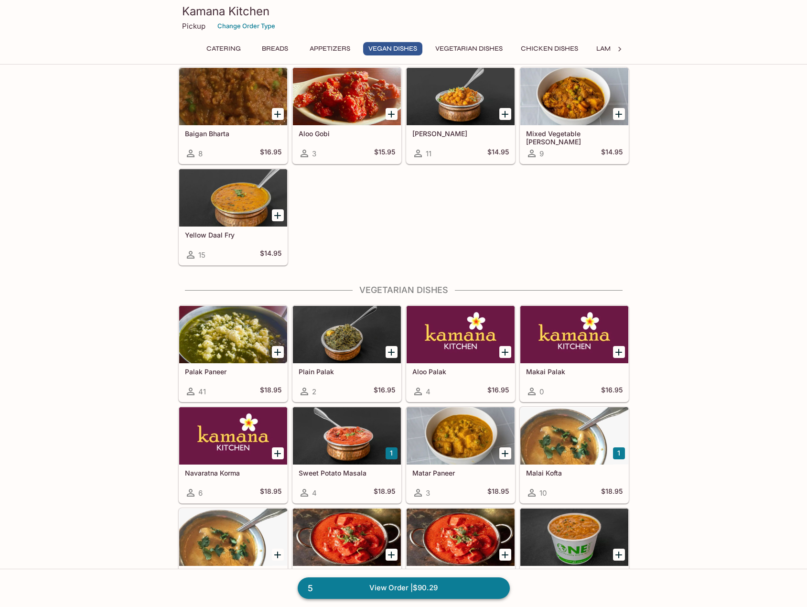
click at [445, 489] on link "5 View Order | $90.29" at bounding box center [404, 587] width 212 height 21
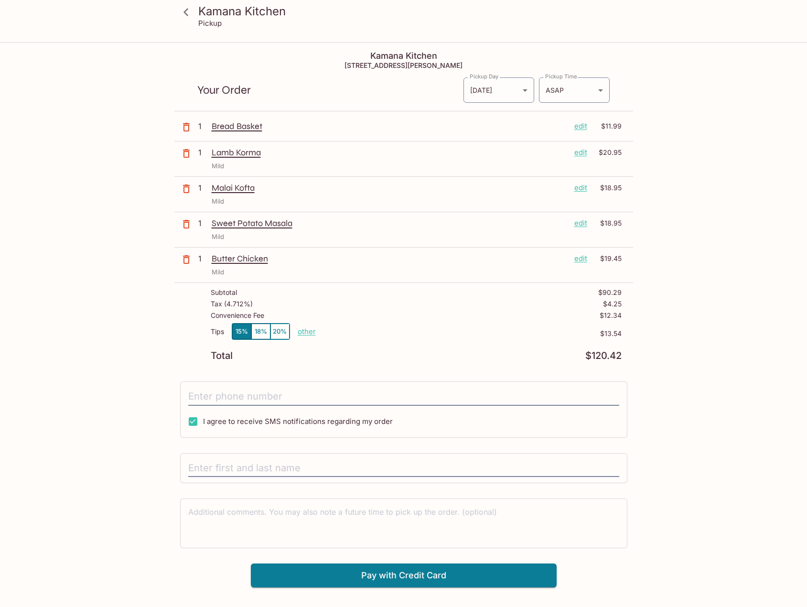
click at [237, 193] on p "Malai Kofta" at bounding box center [389, 188] width 355 height 11
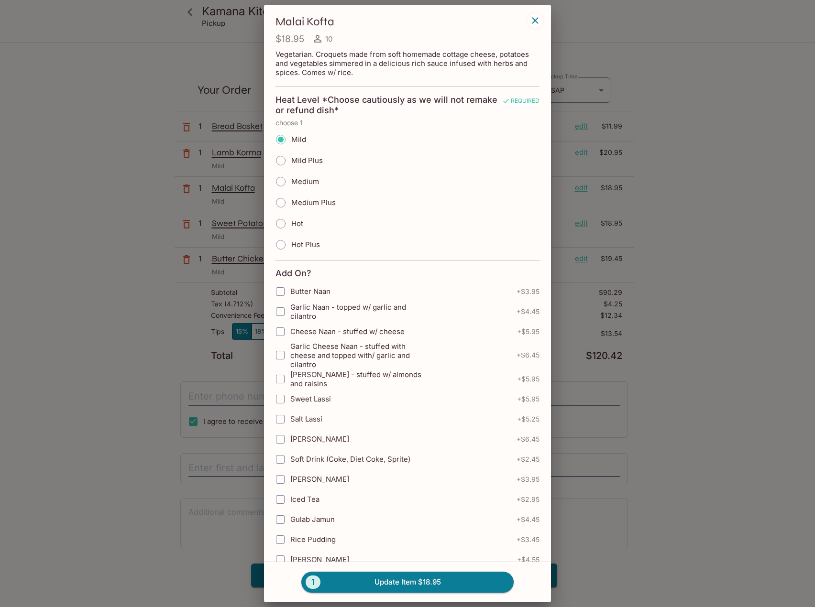
click at [536, 18] on icon "button" at bounding box center [534, 20] width 11 height 11
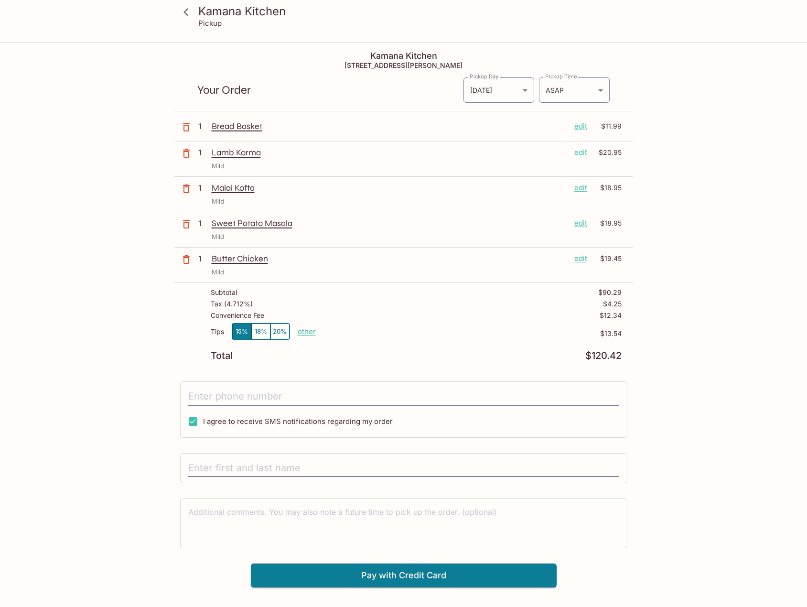
click at [188, 187] on icon "button" at bounding box center [186, 189] width 7 height 9
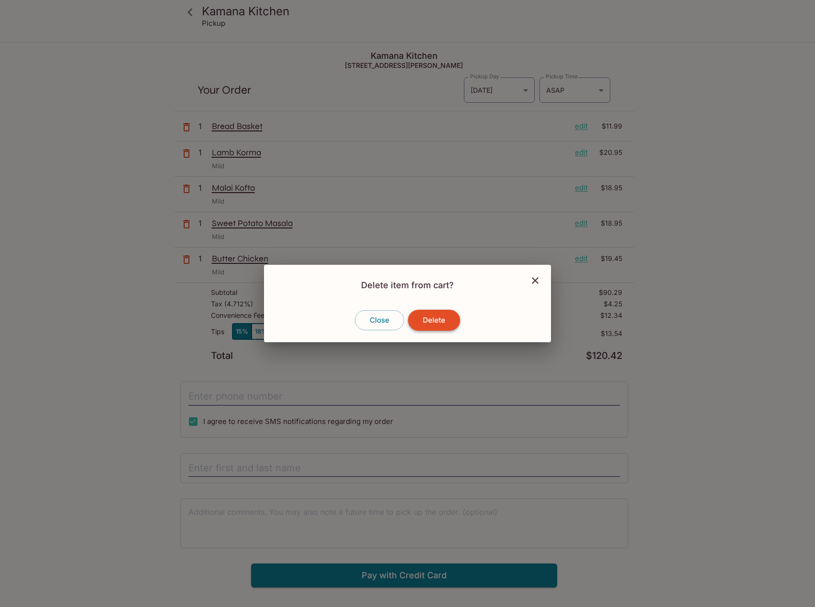
click at [438, 322] on button "Delete" at bounding box center [434, 320] width 52 height 21
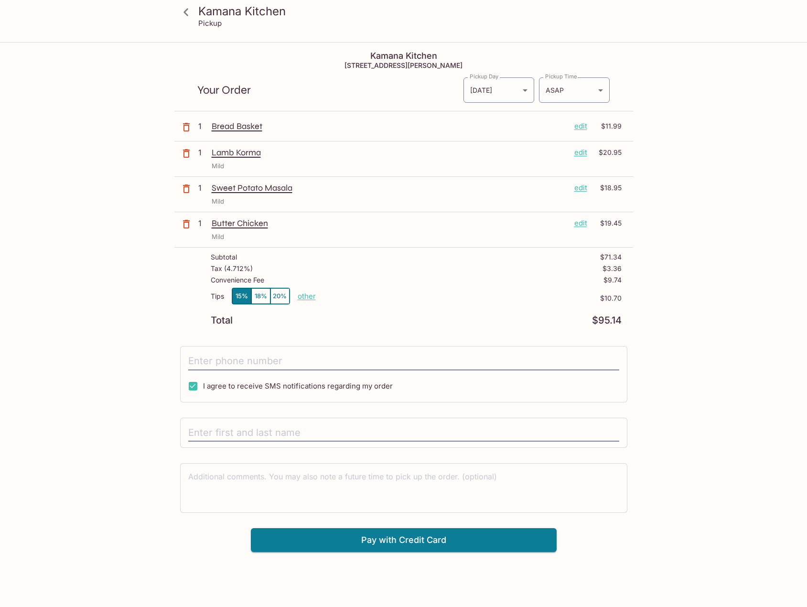
click at [310, 300] on p "other" at bounding box center [307, 296] width 18 height 9
drag, startPoint x: 366, startPoint y: 296, endPoint x: 412, endPoint y: 300, distance: 45.5
click at [411, 300] on div "Tips 15% 18% 20% Done 10.70 $10.70" at bounding box center [416, 302] width 411 height 28
drag, startPoint x: 359, startPoint y: 296, endPoint x: 396, endPoint y: 299, distance: 37.0
click at [396, 299] on div "Tips 15% 18% 20% Done 10.70 $10.70" at bounding box center [416, 302] width 411 height 28
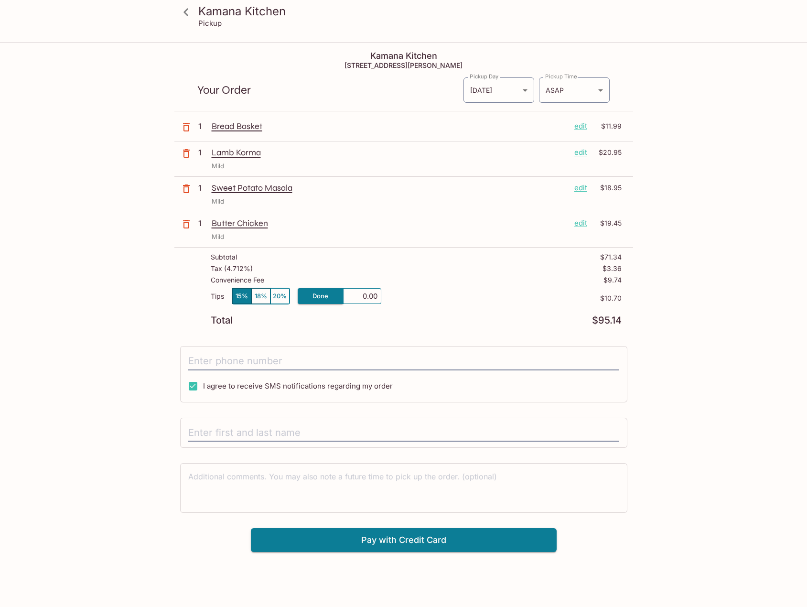
type input "0.05"
click at [425, 278] on div "Convenience Fee $9.74" at bounding box center [416, 281] width 411 height 11
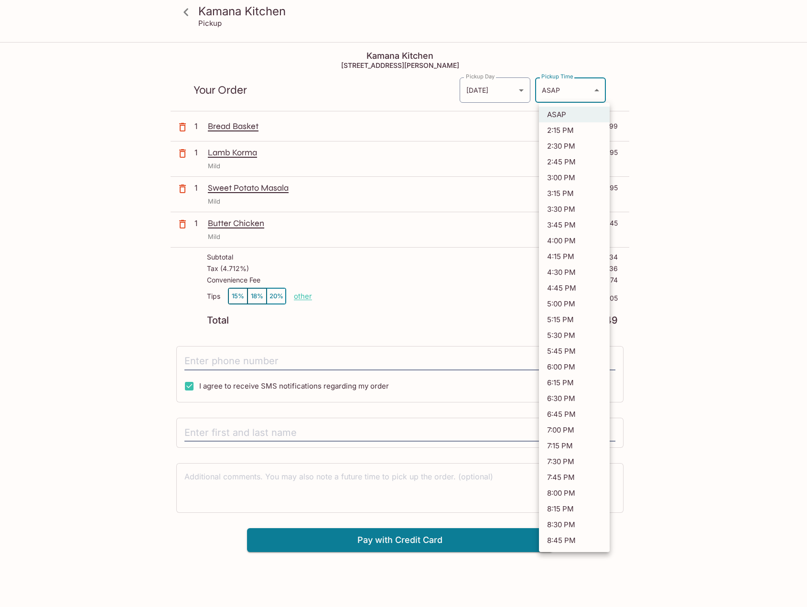
click at [567, 94] on body "Kamana Kitchen Pickup Kamana Kitchen [STREET_ADDRESS][PERSON_NAME] Your Order P…" at bounding box center [403, 346] width 807 height 607
click at [561, 132] on li "2:15 PM" at bounding box center [574, 130] width 71 height 16
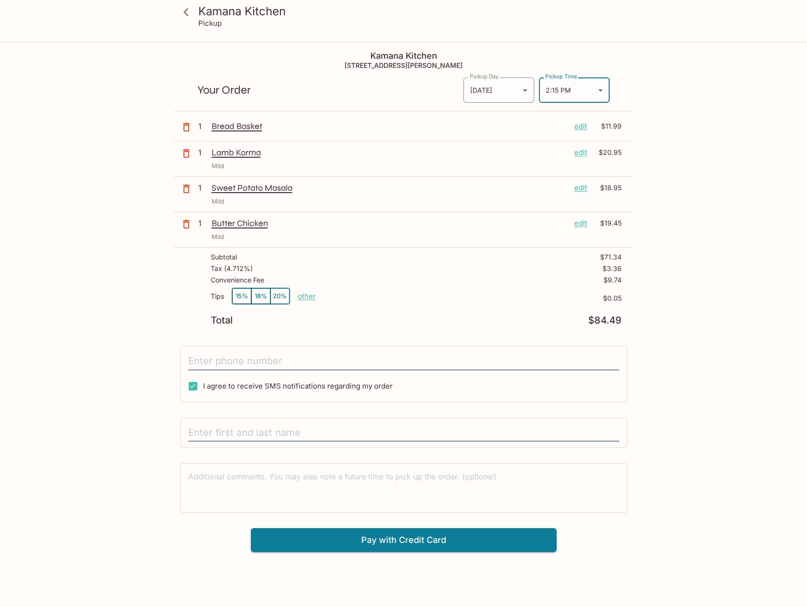
click at [544, 88] on body "Kamana Kitchen Pickup Kamana Kitchen [STREET_ADDRESS][PERSON_NAME] Your Order P…" at bounding box center [403, 346] width 807 height 607
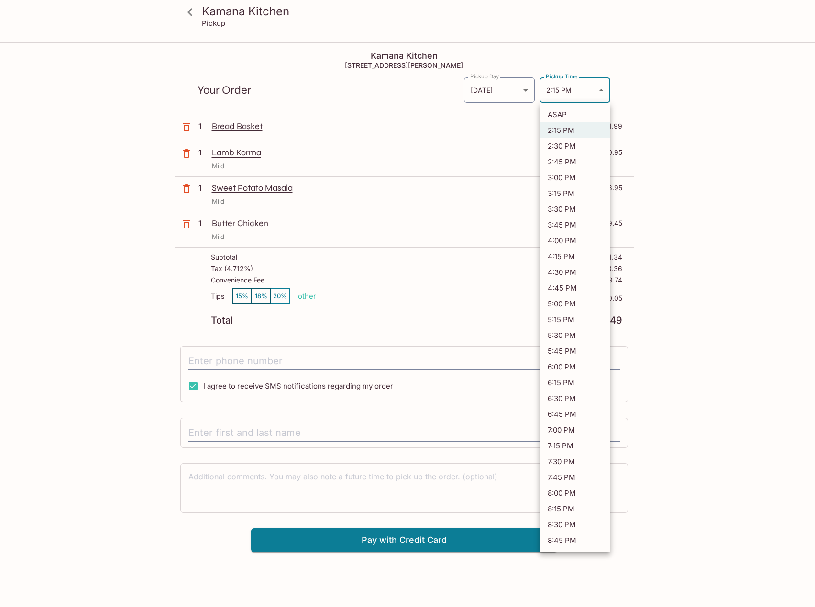
click at [564, 116] on li "ASAP" at bounding box center [574, 115] width 71 height 16
type input "ASAP"
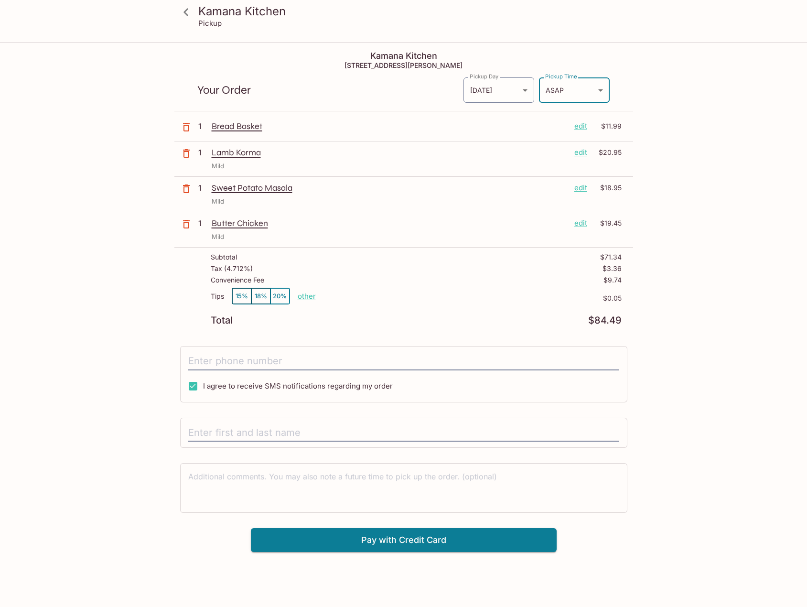
click at [717, 236] on div "Kamana Kitchen Pickup Kamana Kitchen [STREET_ADDRESS][PERSON_NAME] Your Order P…" at bounding box center [403, 346] width 807 height 607
click at [269, 387] on span "I agree to receive SMS notifications regarding my order" at bounding box center [298, 385] width 190 height 9
click at [203, 387] on input "I agree to receive SMS notifications regarding my order" at bounding box center [193, 386] width 19 height 19
click at [283, 356] on input "tel" at bounding box center [403, 361] width 431 height 18
click at [349, 388] on span "I agree to receive SMS notifications regarding my order" at bounding box center [298, 385] width 190 height 9
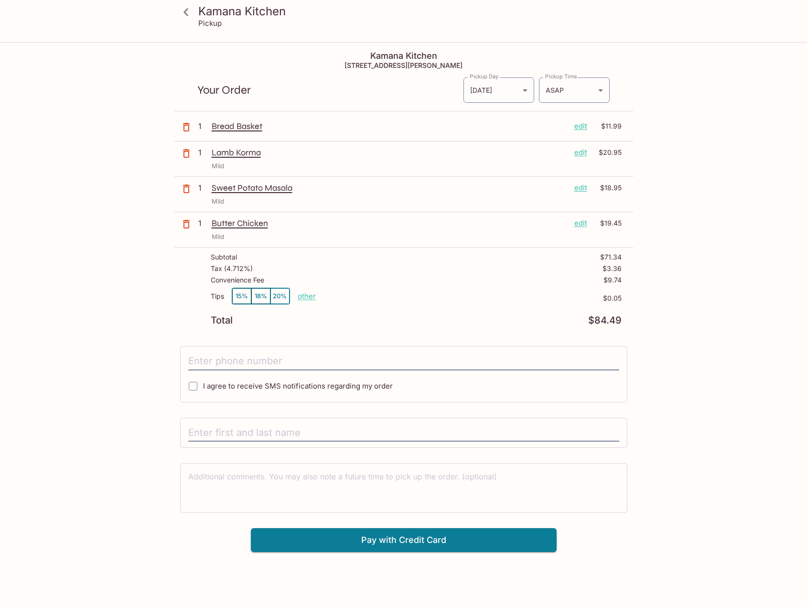
click at [203, 388] on input "I agree to receive SMS notifications regarding my order" at bounding box center [193, 386] width 19 height 19
checkbox input "true"
click at [351, 355] on input "tel" at bounding box center [403, 361] width 431 height 18
type input "[PHONE_NUMBER]"
click at [294, 438] on input "text" at bounding box center [403, 433] width 431 height 18
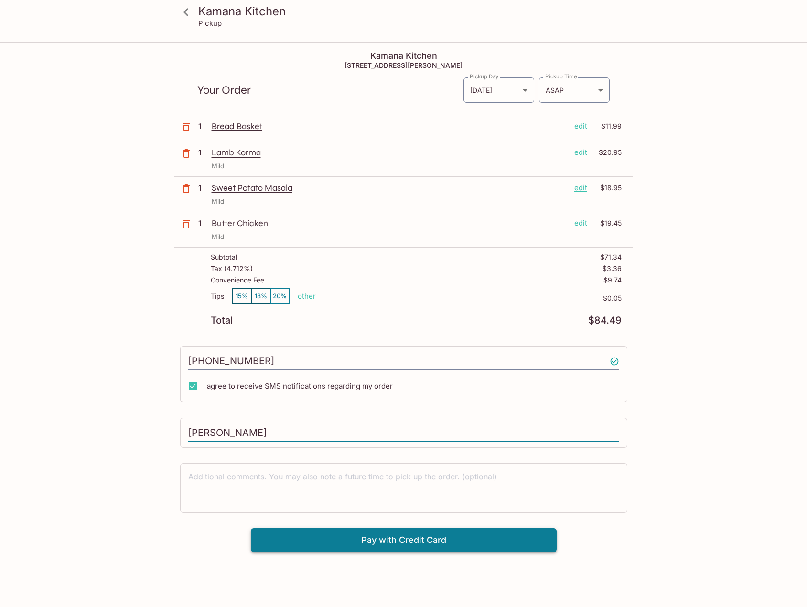
type input "[PERSON_NAME]"
click at [406, 489] on button "Pay with Credit Card" at bounding box center [404, 540] width 306 height 24
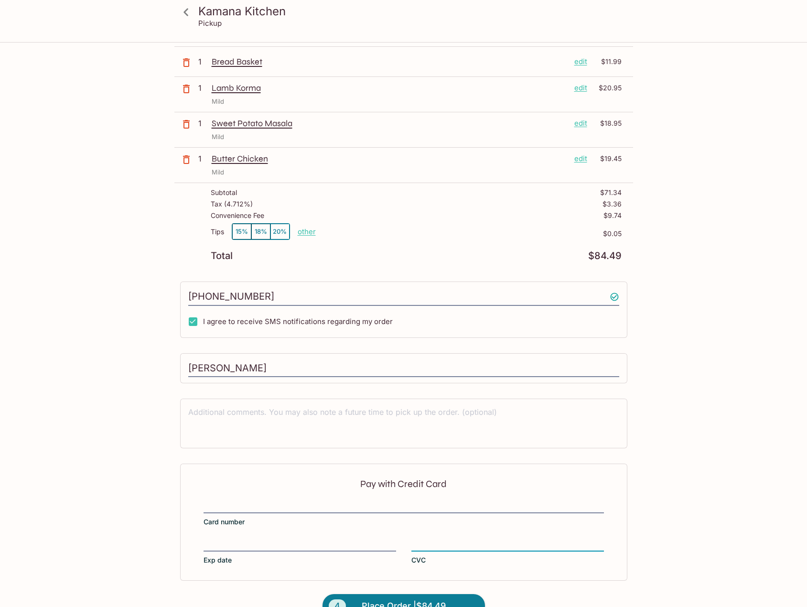
scroll to position [88, 0]
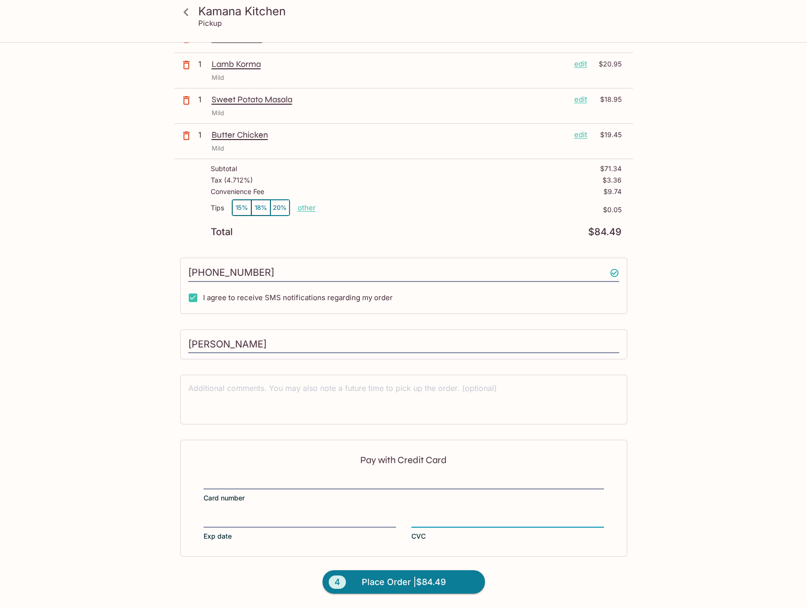
click at [444, 489] on span "Place Order | $84.49" at bounding box center [404, 582] width 84 height 15
